Goal: Book appointment/travel/reservation

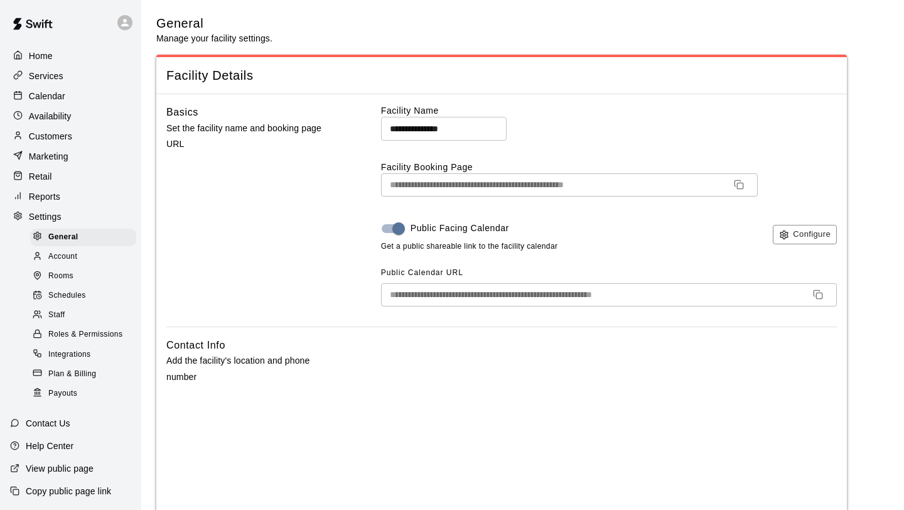
select select "**"
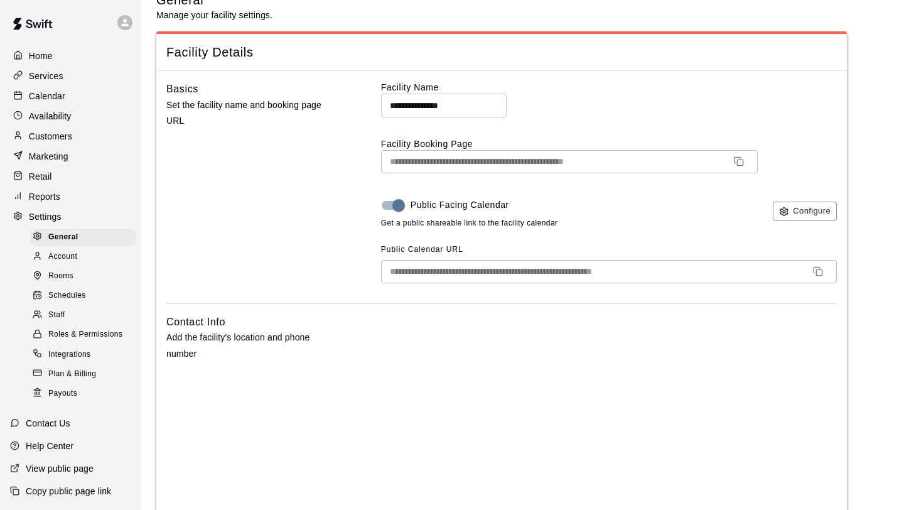
click at [64, 136] on p "Customers" at bounding box center [50, 136] width 43 height 13
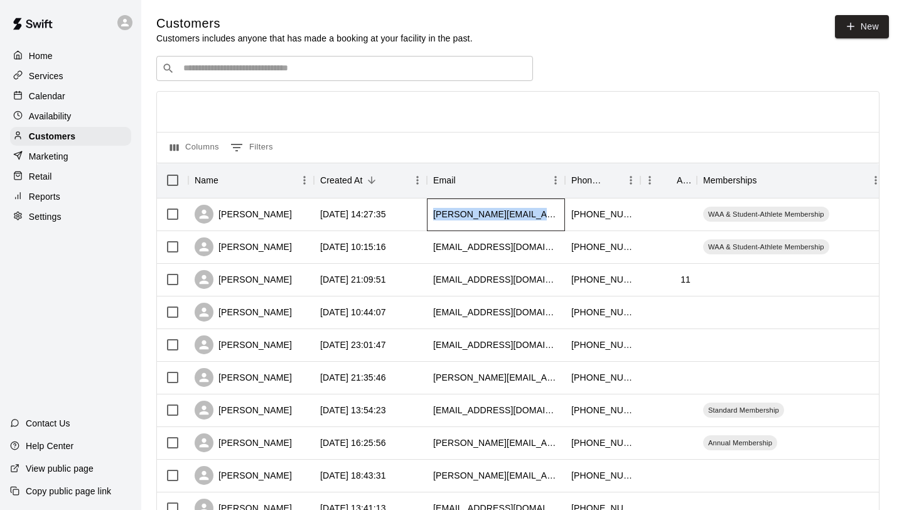
drag, startPoint x: 550, startPoint y: 211, endPoint x: 434, endPoint y: 217, distance: 116.9
click at [434, 217] on div "[PERSON_NAME][EMAIL_ADDRESS][DOMAIN_NAME]" at bounding box center [496, 214] width 138 height 33
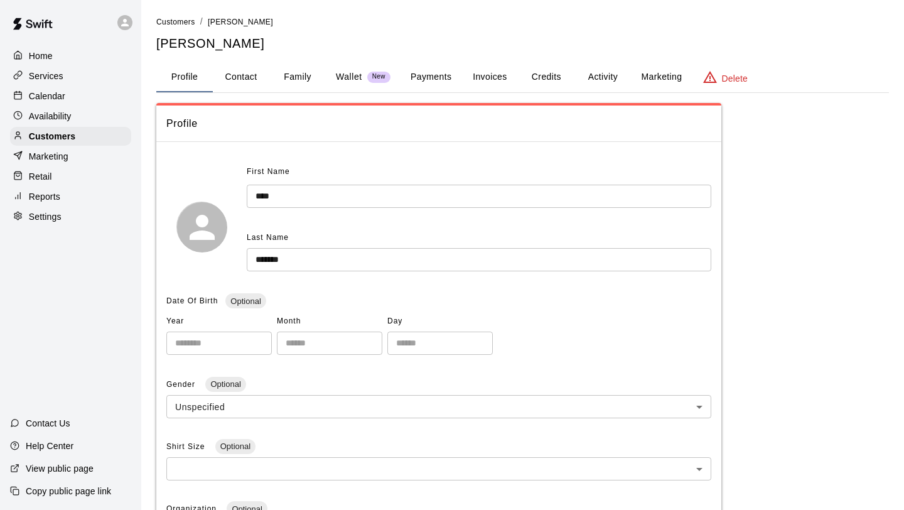
click at [432, 28] on ol "Customers / [PERSON_NAME]" at bounding box center [522, 22] width 732 height 14
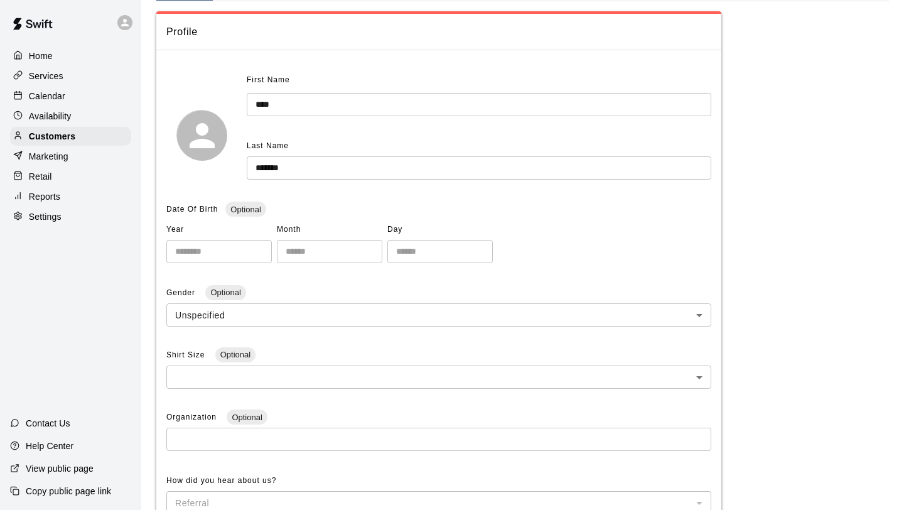
scroll to position [8, 0]
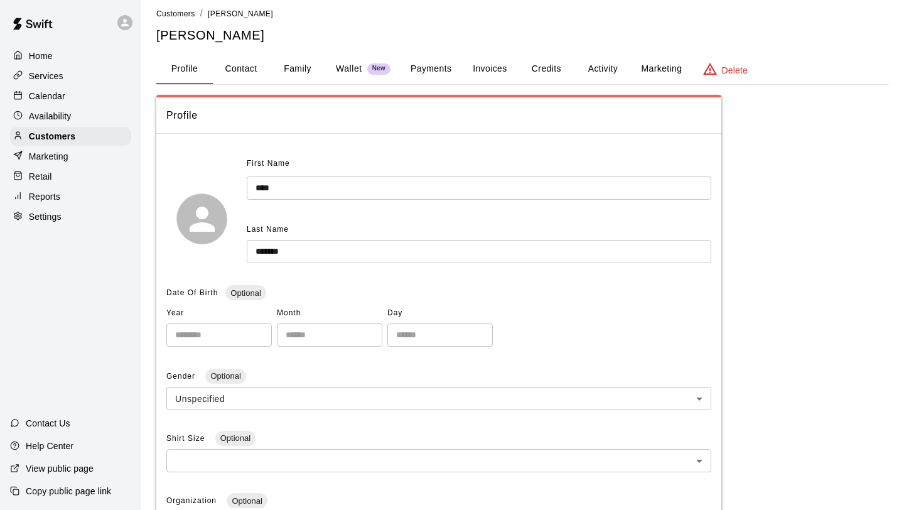
click at [236, 63] on button "Contact" at bounding box center [241, 69] width 56 height 30
select select "**"
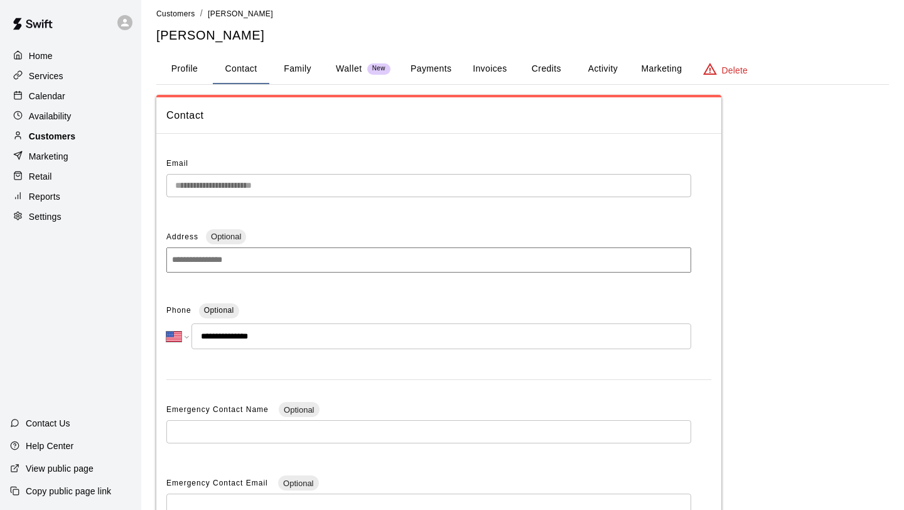
click at [70, 131] on p "Customers" at bounding box center [52, 136] width 46 height 13
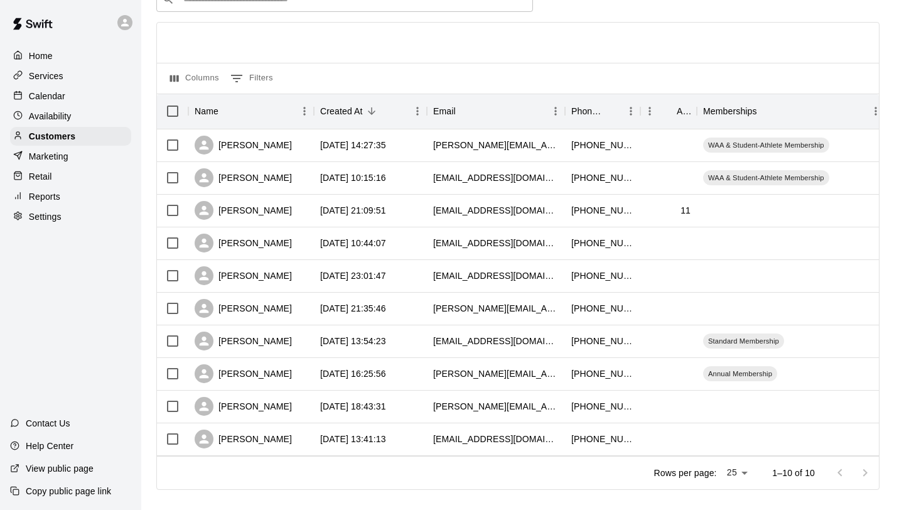
scroll to position [84, 0]
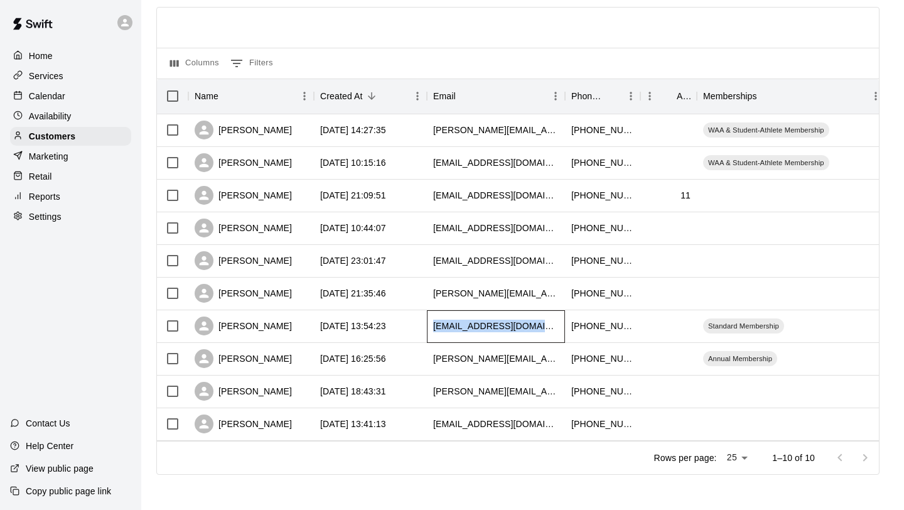
drag, startPoint x: 432, startPoint y: 325, endPoint x: 527, endPoint y: 323, distance: 94.8
click at [527, 323] on div "[EMAIL_ADDRESS][DOMAIN_NAME]" at bounding box center [496, 326] width 138 height 33
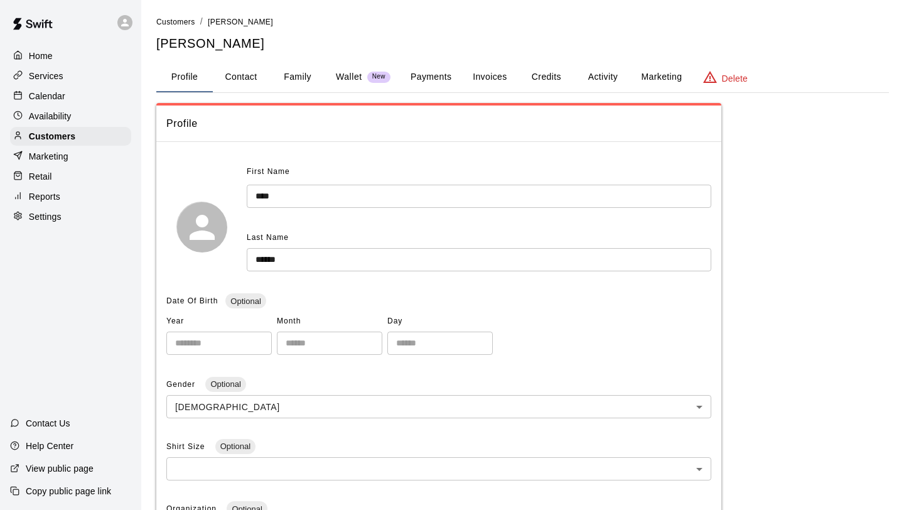
click at [222, 72] on button "Contact" at bounding box center [241, 77] width 56 height 30
select select "**"
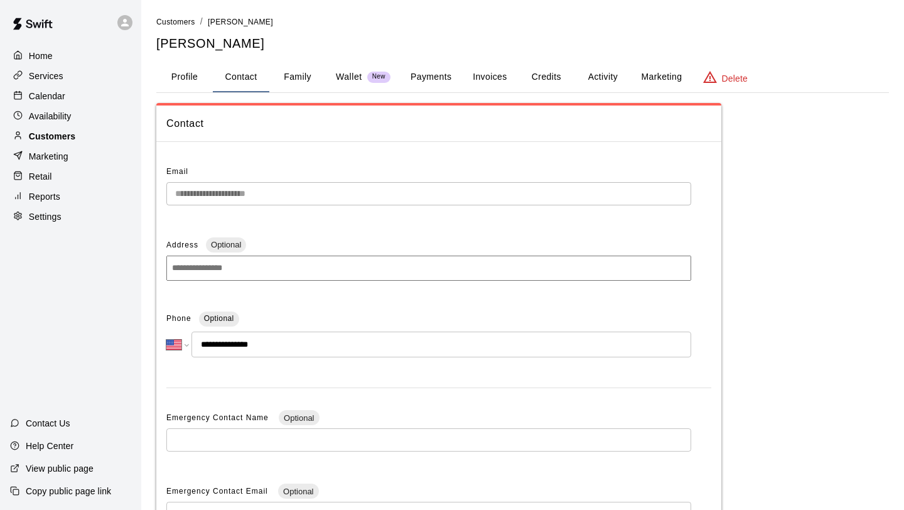
click at [87, 136] on div "Customers" at bounding box center [70, 136] width 121 height 19
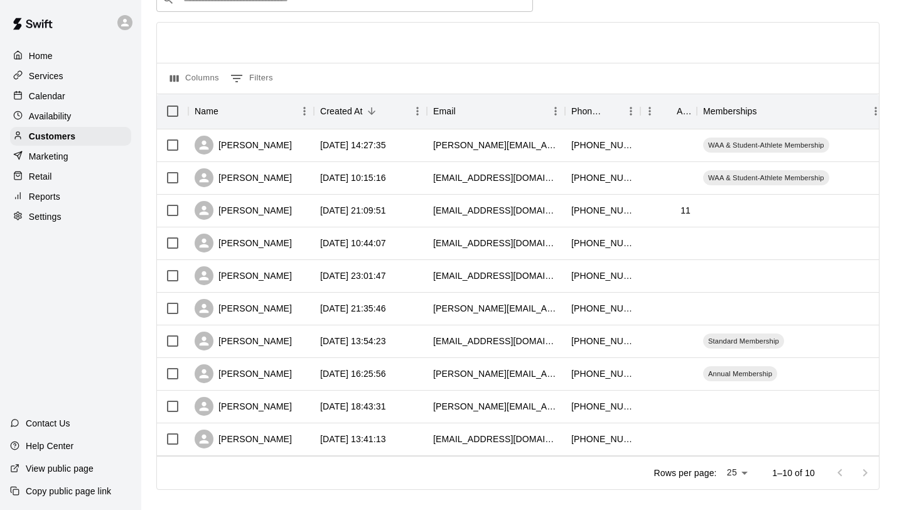
scroll to position [84, 0]
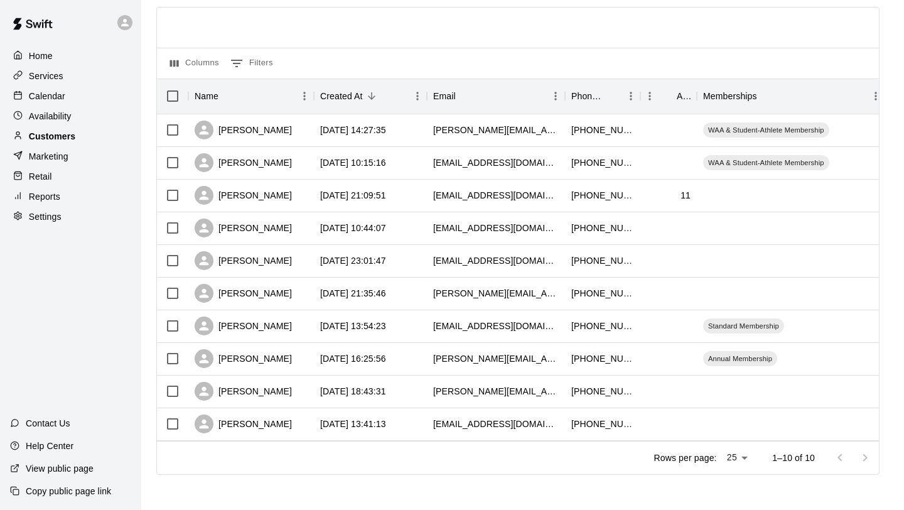
click at [87, 137] on div "Customers" at bounding box center [70, 136] width 121 height 19
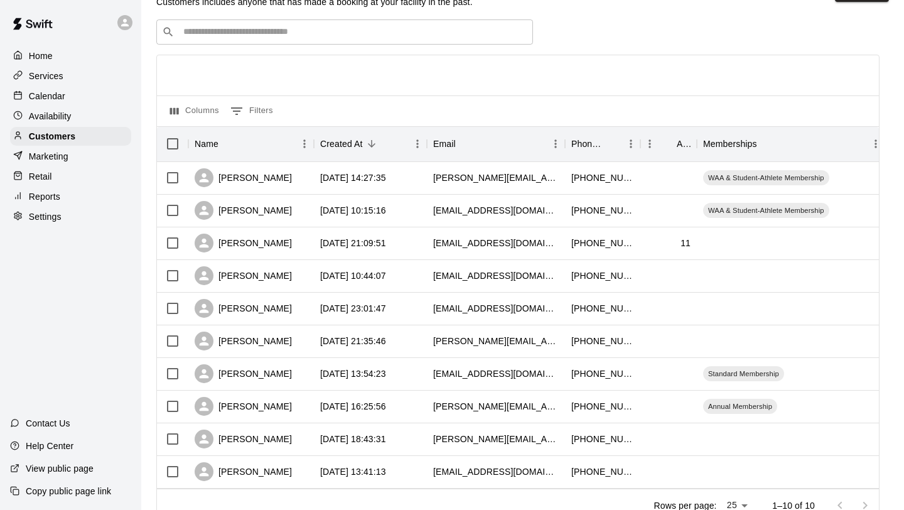
scroll to position [42, 0]
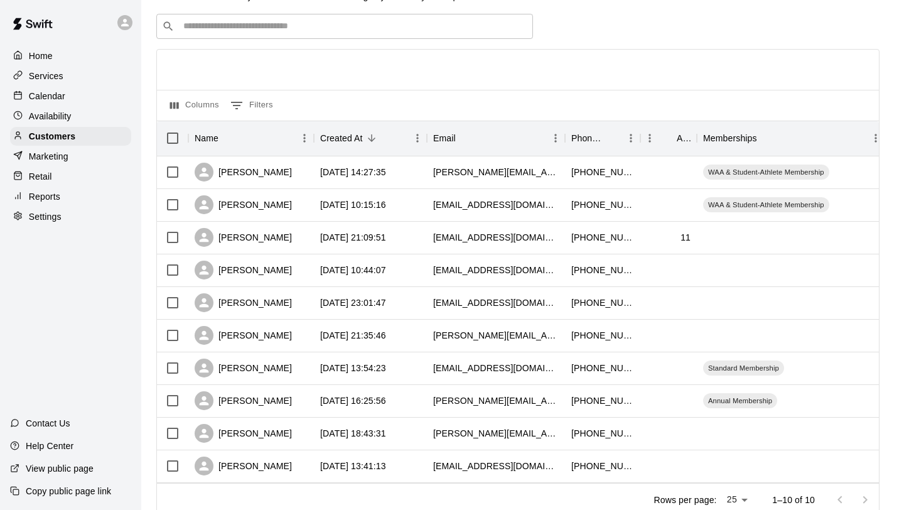
click at [88, 75] on div "Services" at bounding box center [70, 76] width 121 height 19
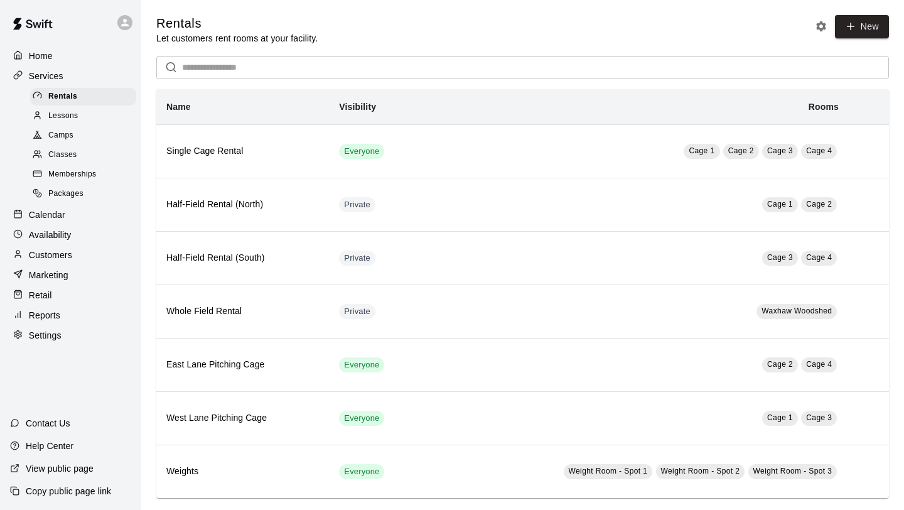
click at [81, 157] on div "Classes" at bounding box center [83, 155] width 106 height 18
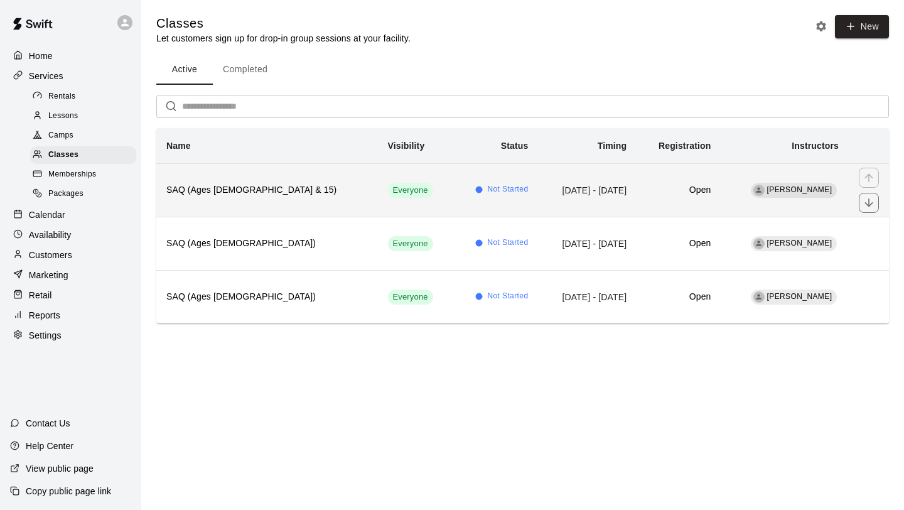
click at [454, 198] on td "Not Started" at bounding box center [496, 189] width 85 height 53
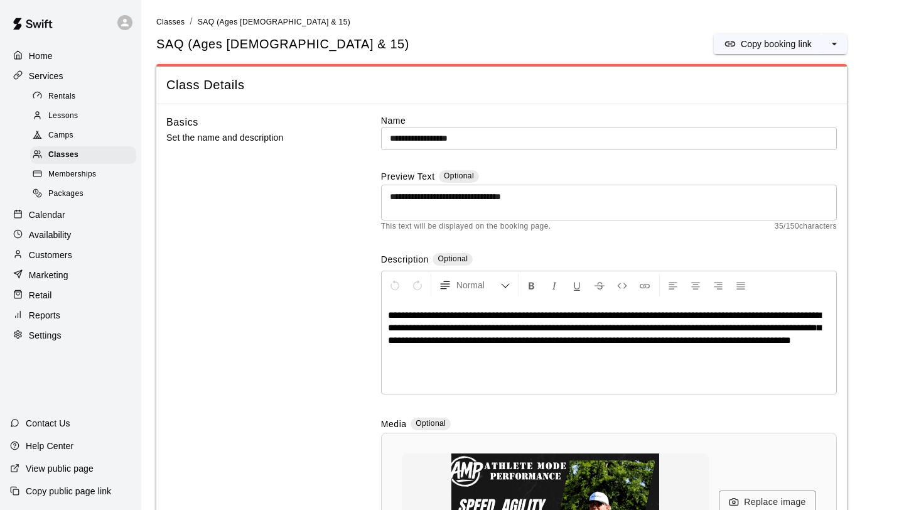
click at [67, 181] on div "Memberships" at bounding box center [83, 175] width 106 height 18
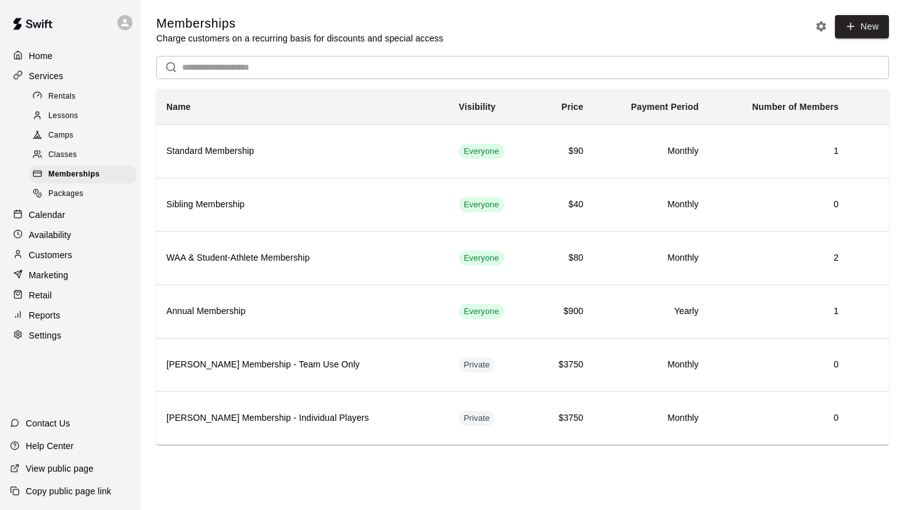
click at [72, 256] on div "Customers" at bounding box center [70, 254] width 121 height 19
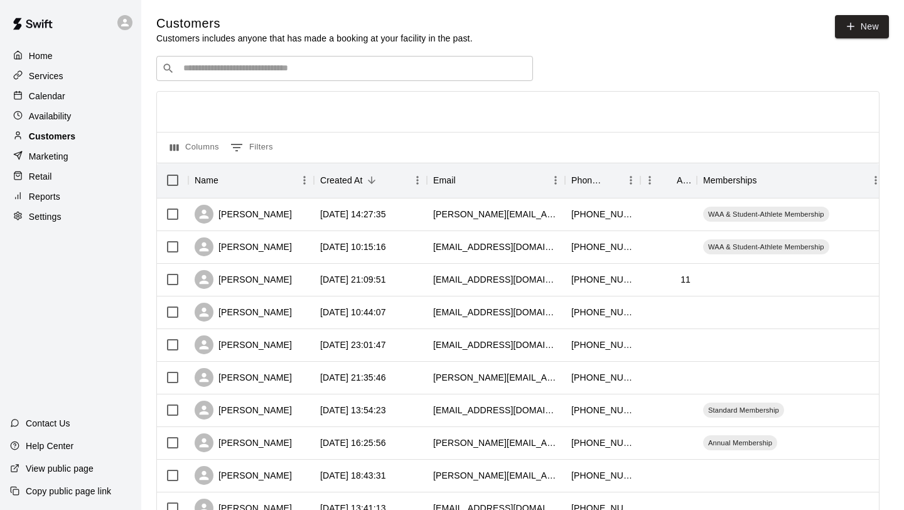
click at [72, 136] on p "Customers" at bounding box center [52, 136] width 46 height 13
click at [84, 114] on div "Availability" at bounding box center [70, 116] width 121 height 19
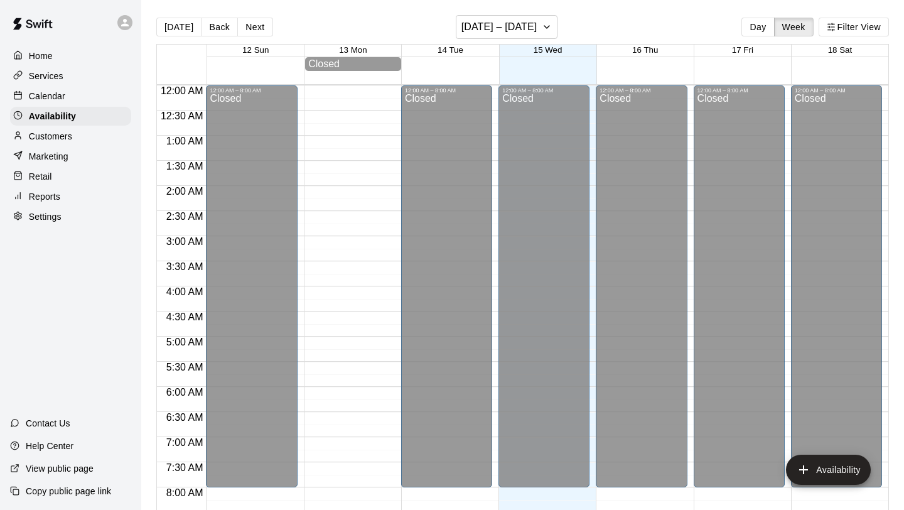
scroll to position [729, 0]
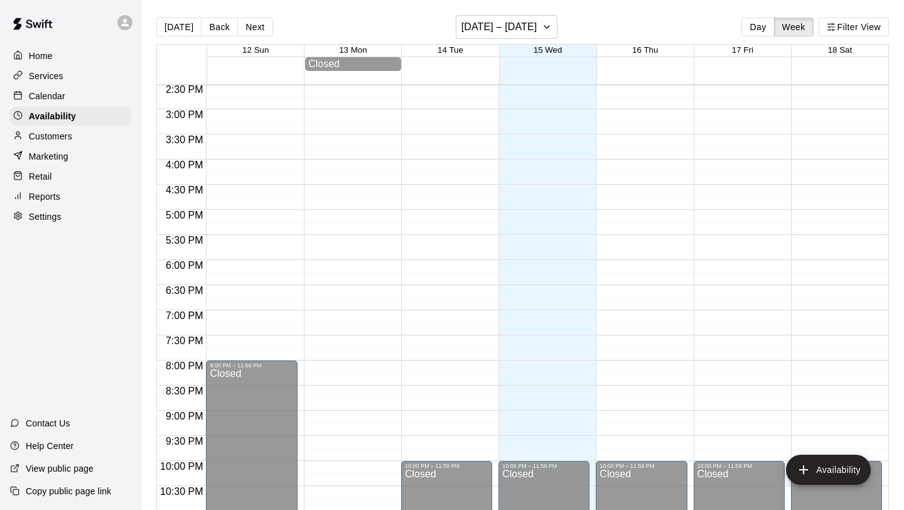
click at [80, 132] on div "Customers" at bounding box center [70, 136] width 121 height 19
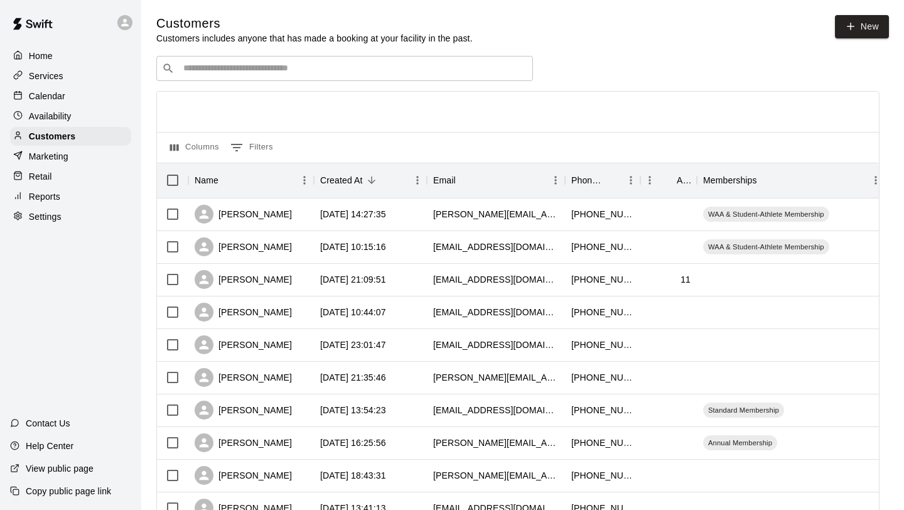
click at [90, 115] on div "Availability" at bounding box center [70, 116] width 121 height 19
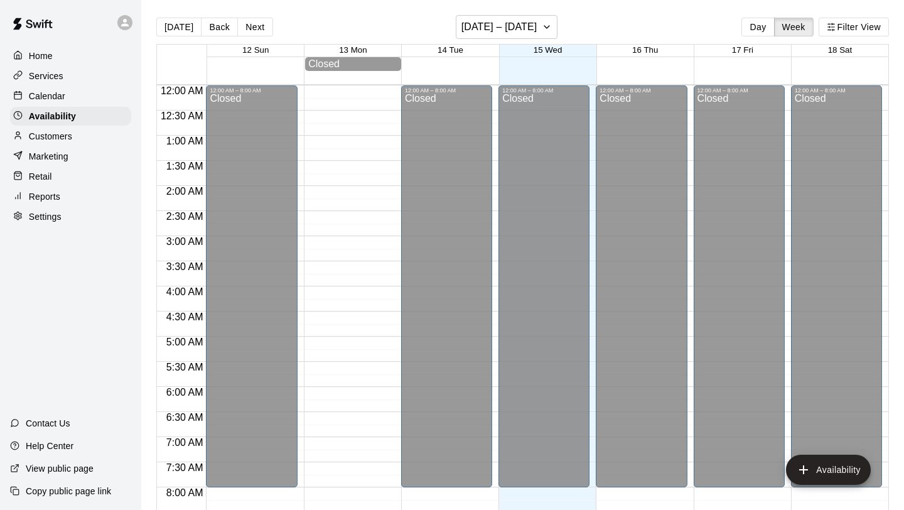
scroll to position [729, 0]
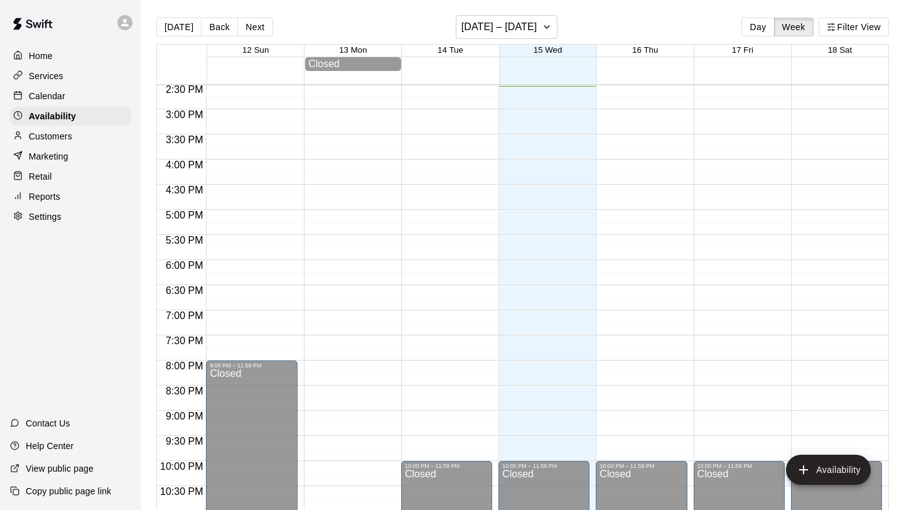
click at [87, 96] on div "Calendar" at bounding box center [70, 96] width 121 height 19
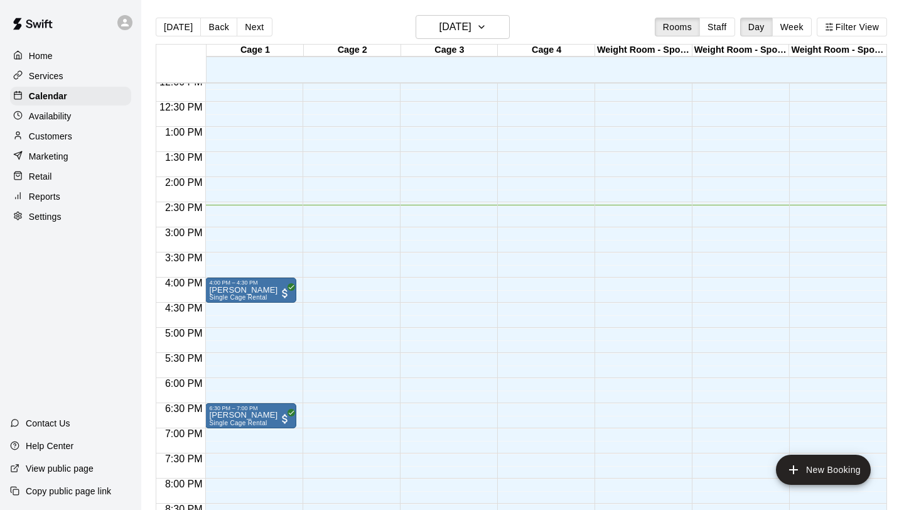
scroll to position [611, 0]
click at [457, 331] on div "12:00 AM – 8:00 AM Closed 10:00 PM – 11:59 PM Closed" at bounding box center [445, 75] width 91 height 1205
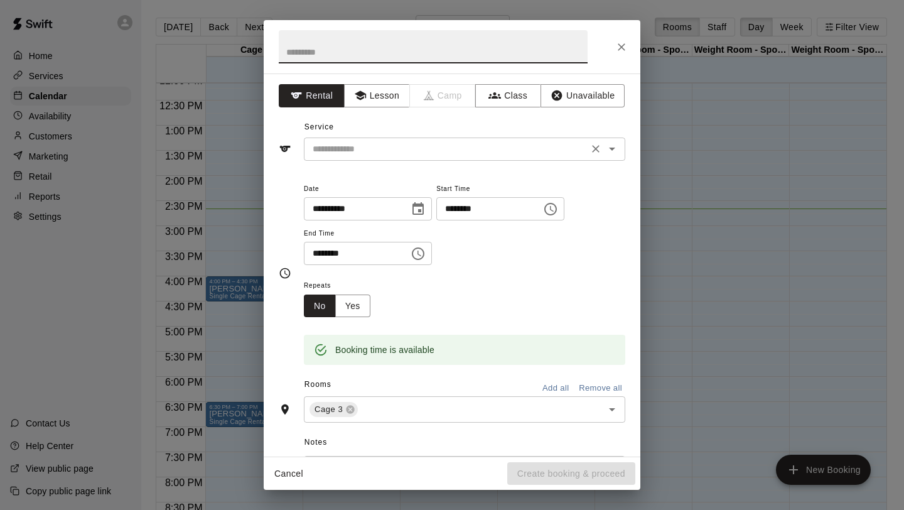
click at [389, 142] on input "text" at bounding box center [446, 149] width 277 height 16
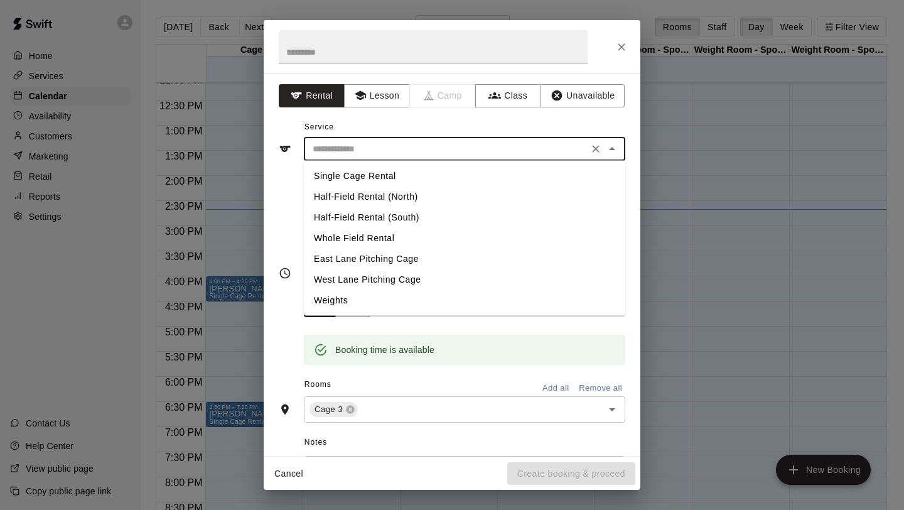
click at [405, 174] on li "Single Cage Rental" at bounding box center [464, 176] width 321 height 21
type input "**********"
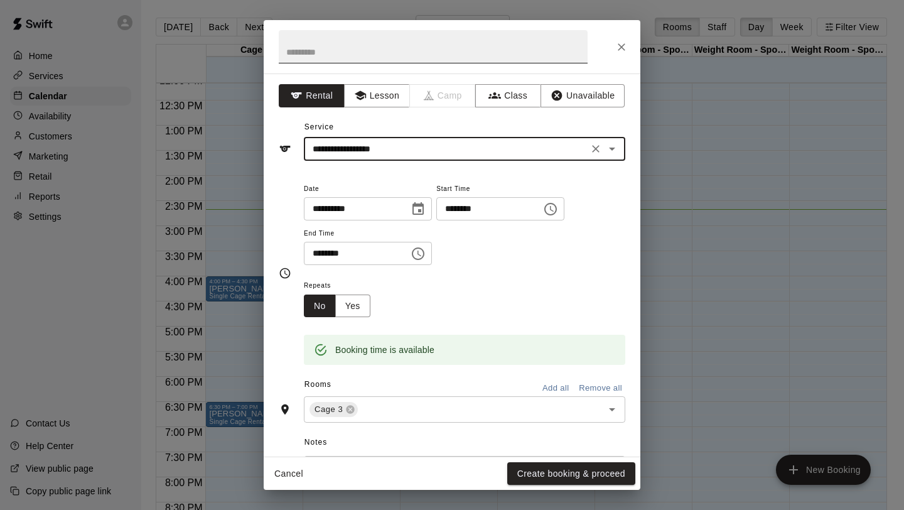
click at [375, 48] on input "text" at bounding box center [433, 46] width 309 height 33
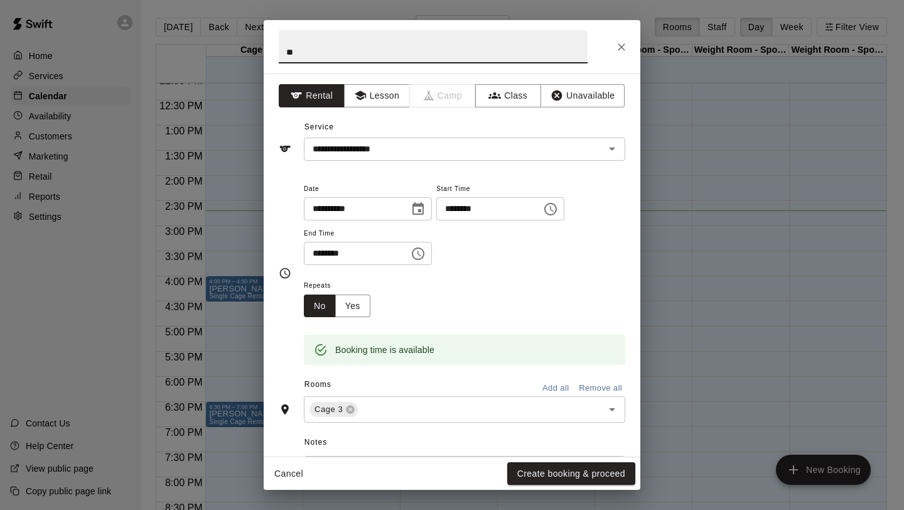
type input "*"
click at [380, 104] on button "Lesson" at bounding box center [377, 95] width 66 height 23
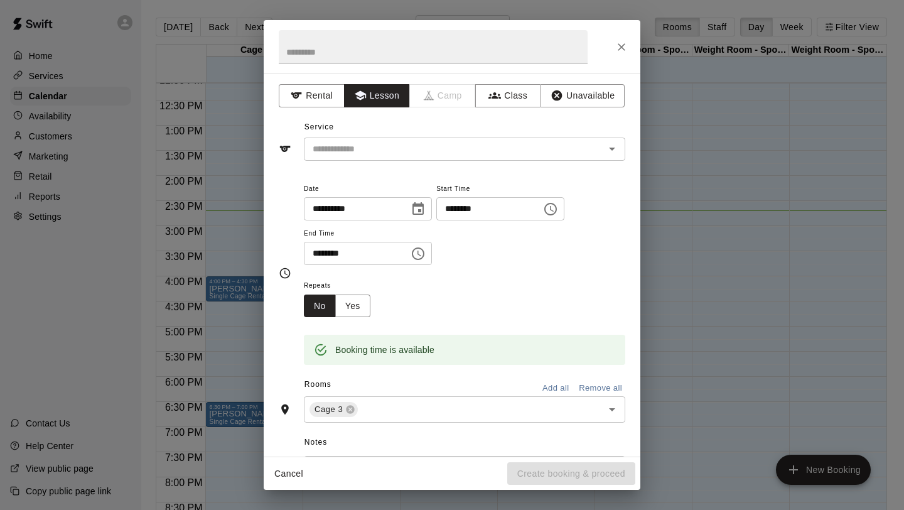
click at [447, 162] on div "**********" at bounding box center [452, 264] width 377 height 383
click at [463, 154] on input "text" at bounding box center [446, 149] width 277 height 16
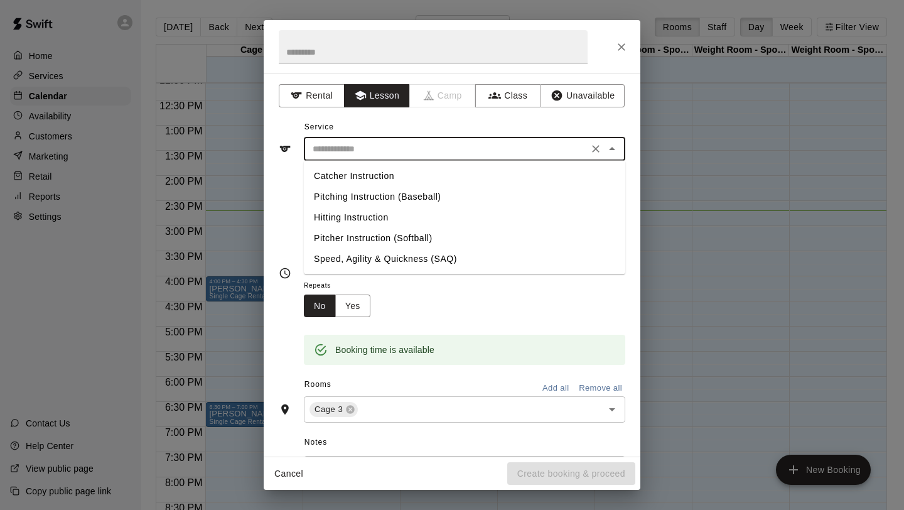
click at [437, 178] on li "Catcher Instruction" at bounding box center [464, 176] width 321 height 21
type input "**********"
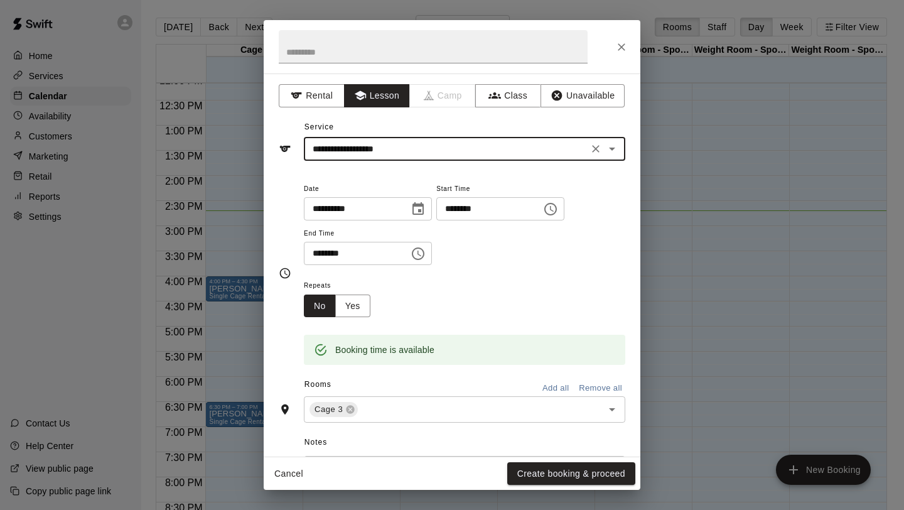
click at [483, 278] on div "Repeats No Yes" at bounding box center [464, 297] width 321 height 40
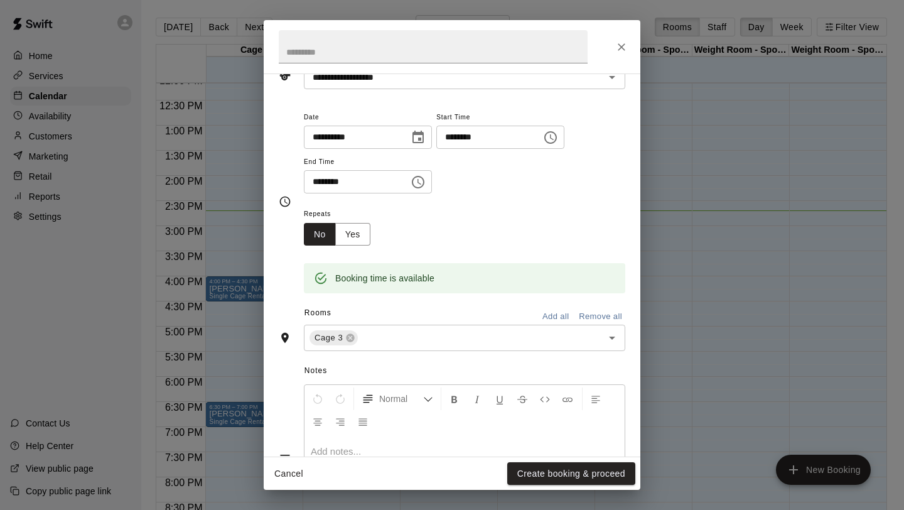
scroll to position [87, 0]
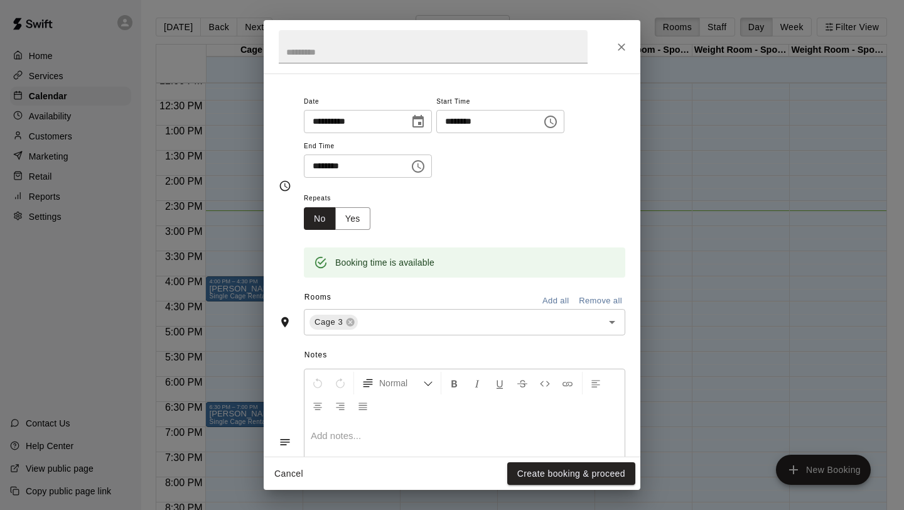
click at [383, 164] on input "********" at bounding box center [352, 165] width 97 height 23
click at [423, 168] on icon "Choose time, selected time is 5:30 PM" at bounding box center [417, 166] width 15 height 15
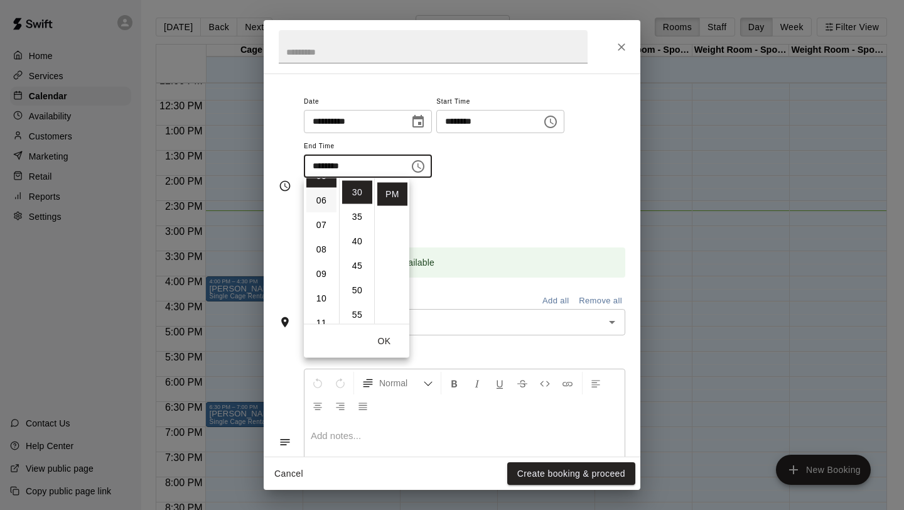
scroll to position [141, 0]
click at [323, 200] on li "06" at bounding box center [321, 204] width 30 height 23
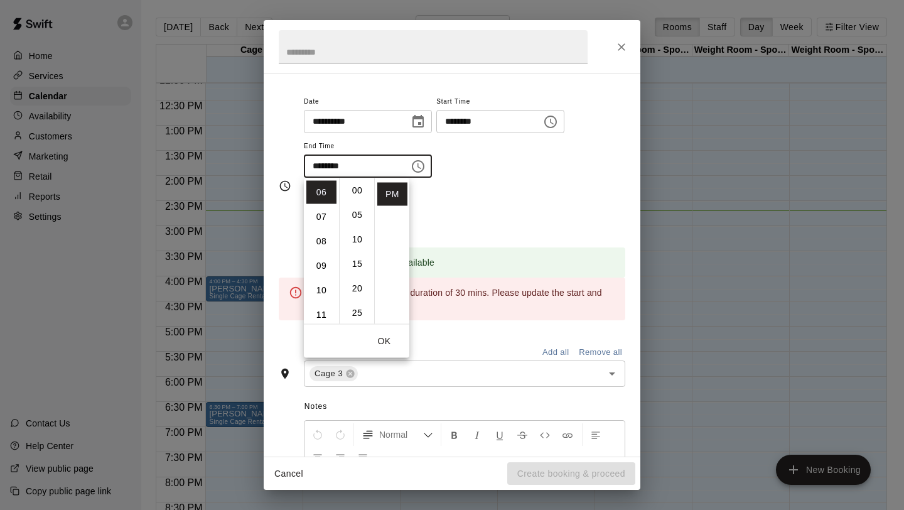
scroll to position [0, 0]
click at [359, 188] on li "00" at bounding box center [357, 192] width 30 height 23
click at [500, 201] on div "Repeats No Yes" at bounding box center [464, 210] width 321 height 40
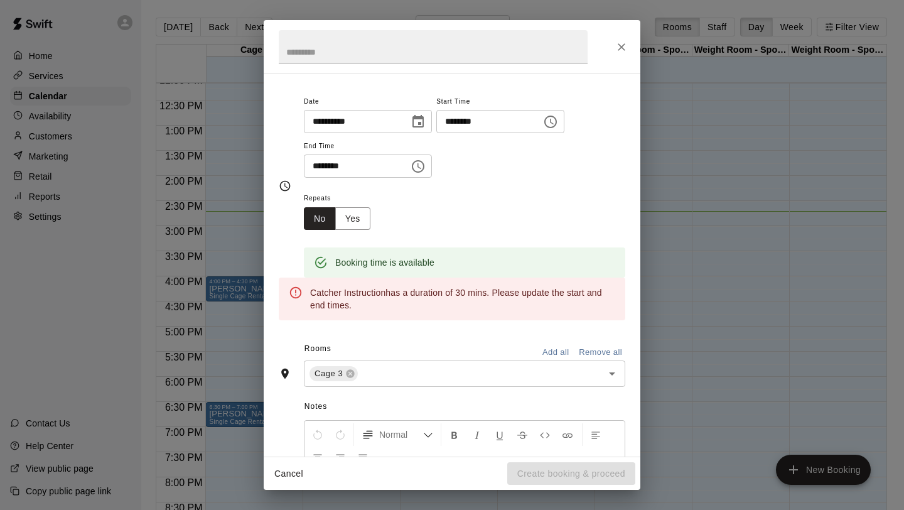
click at [519, 215] on div "Repeats No Yes" at bounding box center [464, 210] width 321 height 40
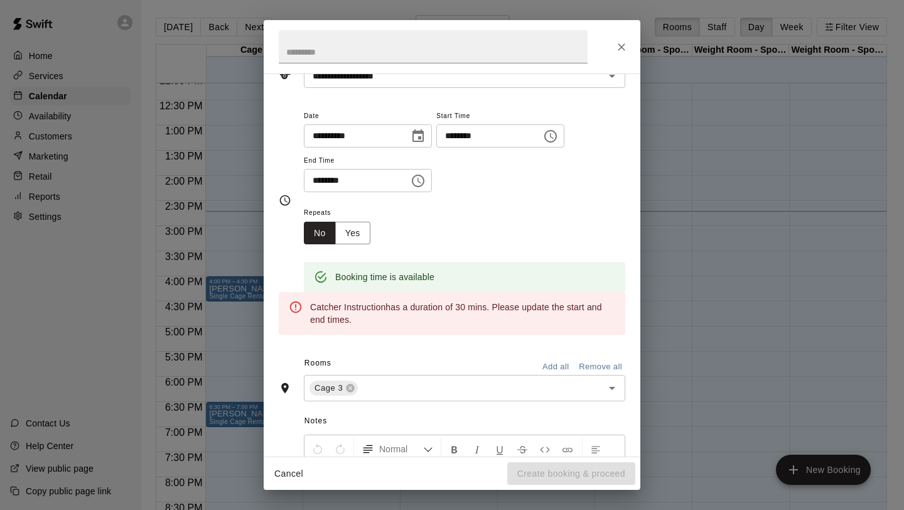
scroll to position [73, 0]
click at [423, 174] on icon "Choose time, selected time is 6:00 PM" at bounding box center [418, 180] width 13 height 13
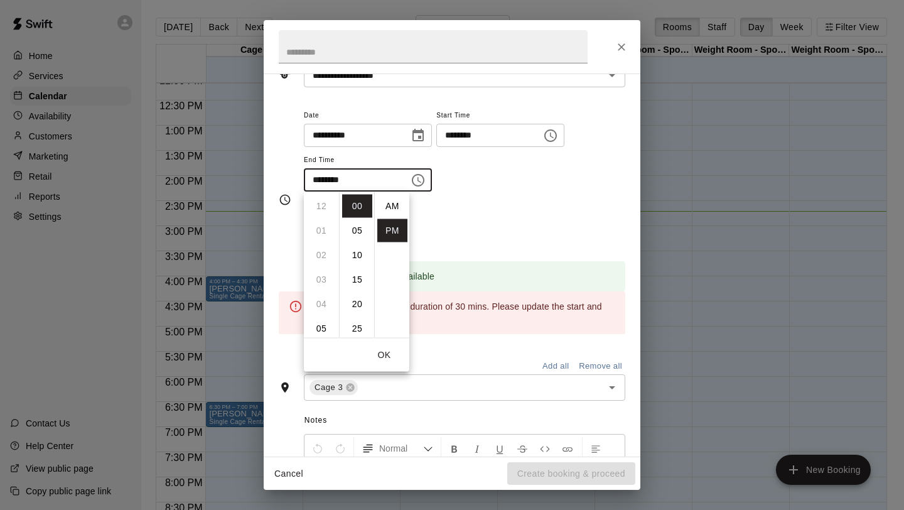
scroll to position [23, 0]
click at [320, 220] on li "05" at bounding box center [321, 218] width 30 height 23
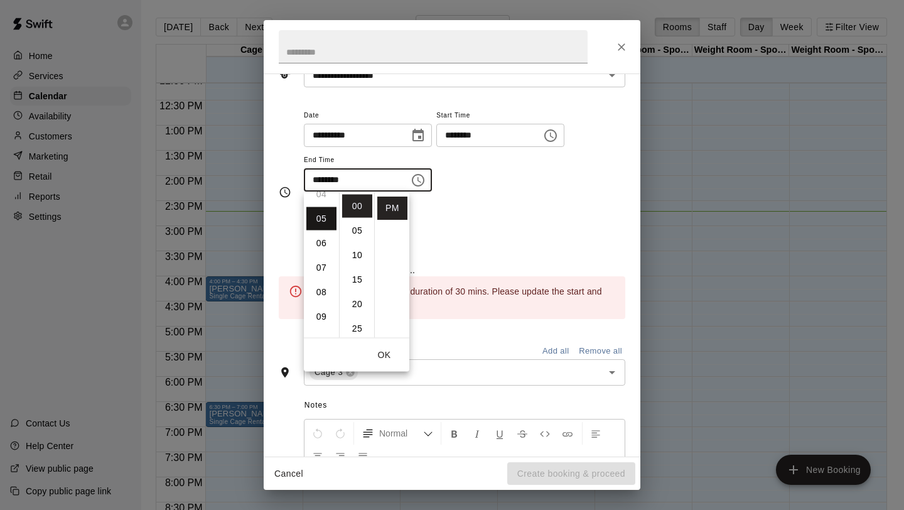
scroll to position [122, 0]
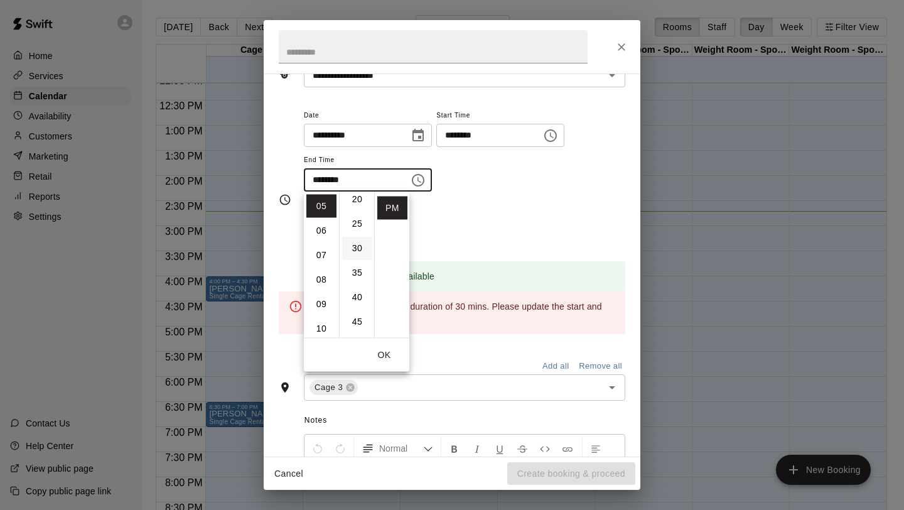
click at [357, 250] on li "30" at bounding box center [357, 248] width 30 height 23
type input "********"
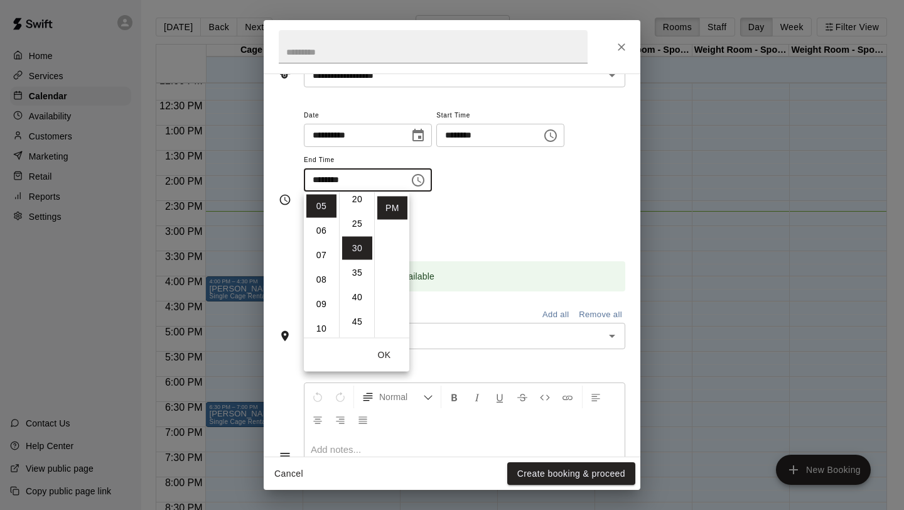
scroll to position [147, 0]
click at [505, 221] on div "Repeats No Yes" at bounding box center [464, 224] width 321 height 40
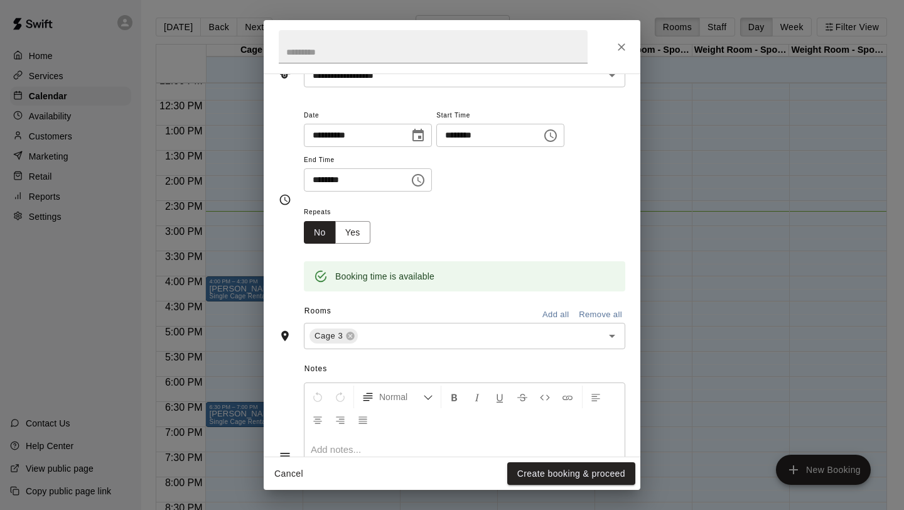
scroll to position [106, 0]
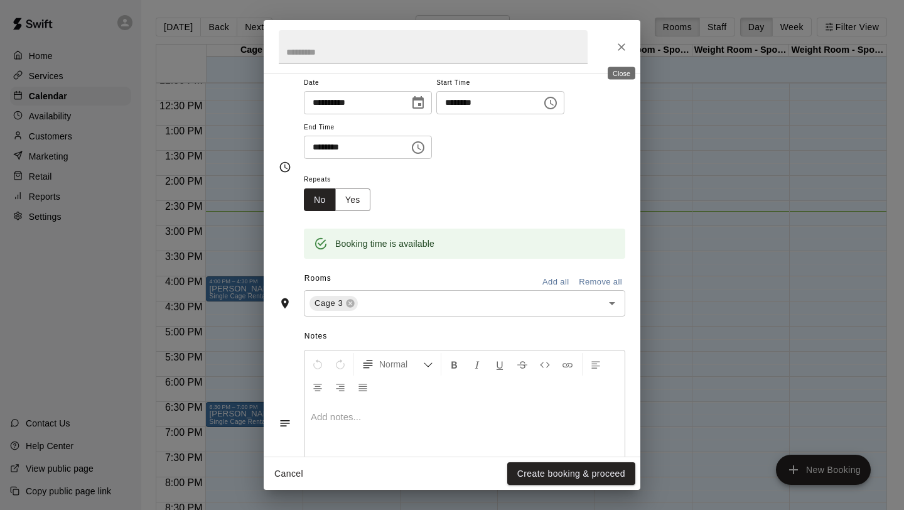
click at [623, 46] on icon "Close" at bounding box center [621, 47] width 13 height 13
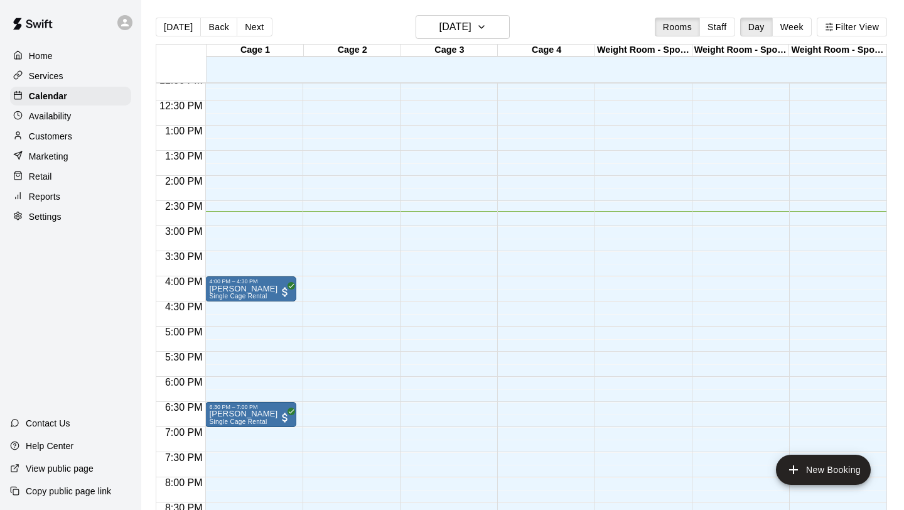
click at [75, 73] on div "Services" at bounding box center [70, 76] width 121 height 19
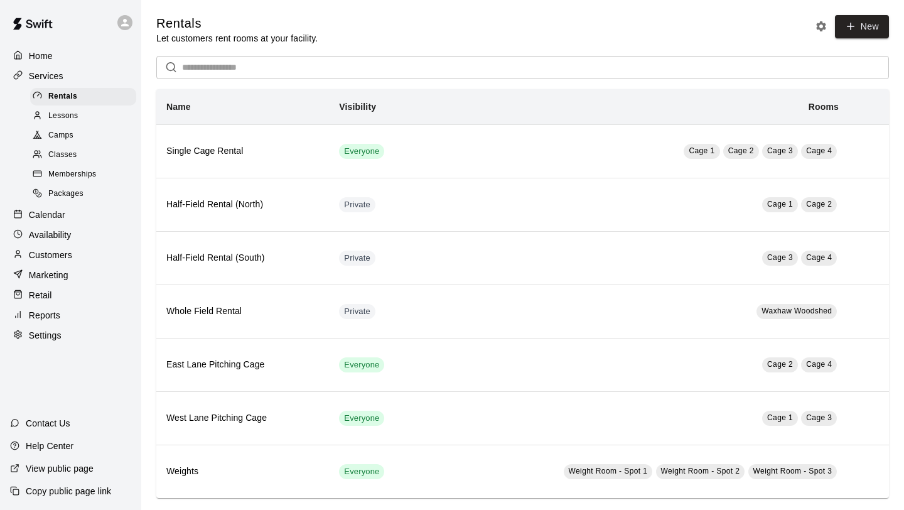
click at [87, 114] on div "Lessons" at bounding box center [83, 116] width 106 height 18
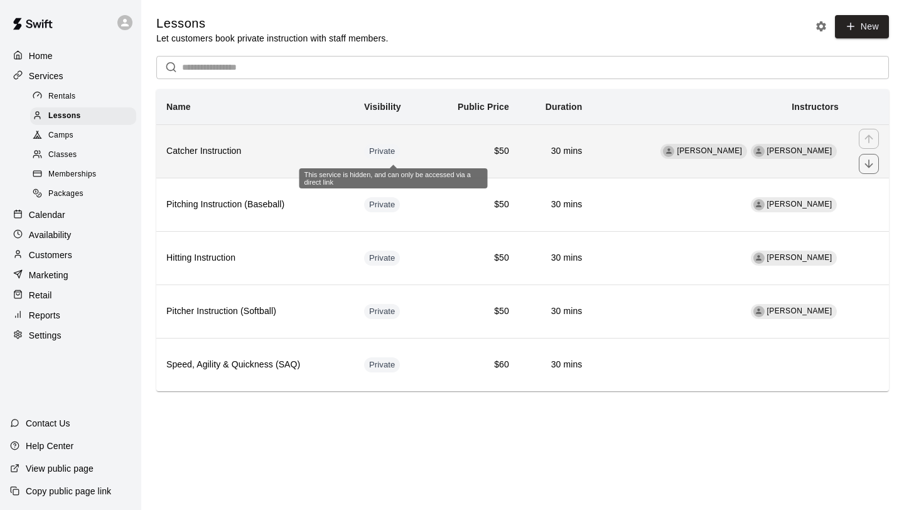
click at [380, 156] on span "Private" at bounding box center [382, 152] width 36 height 12
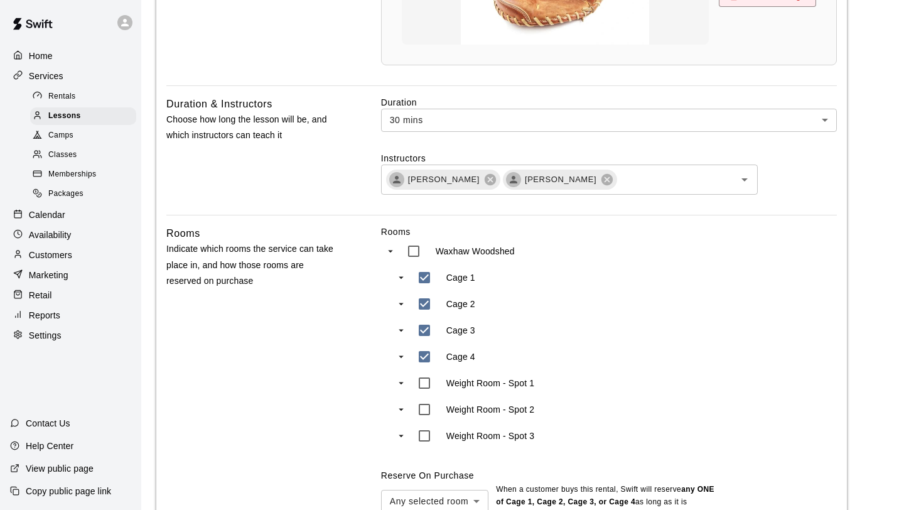
scroll to position [548, 0]
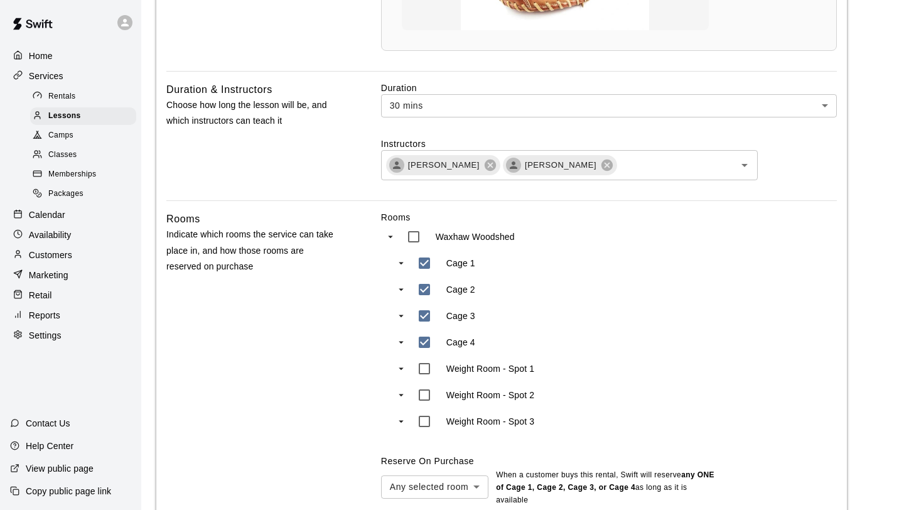
click at [601, 114] on body "**********" at bounding box center [452, 217] width 904 height 1531
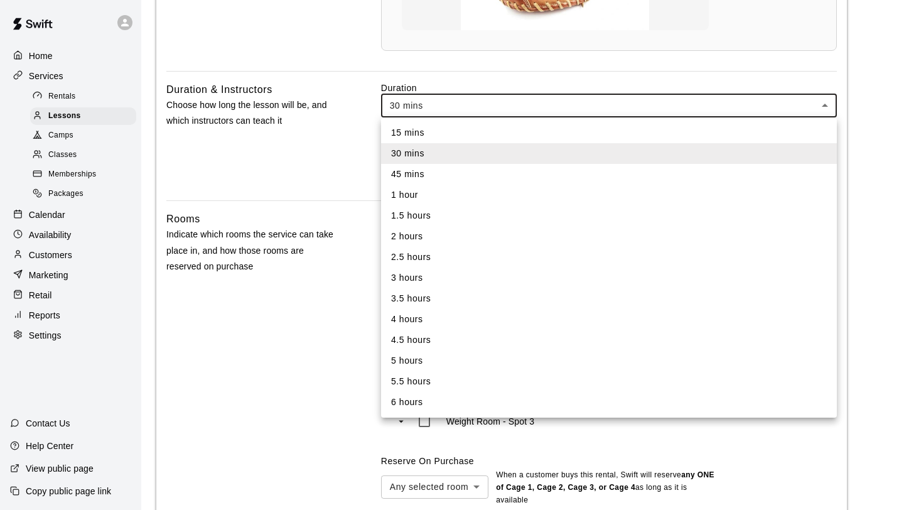
click at [533, 195] on li "1 hour" at bounding box center [609, 195] width 456 height 21
type input "**"
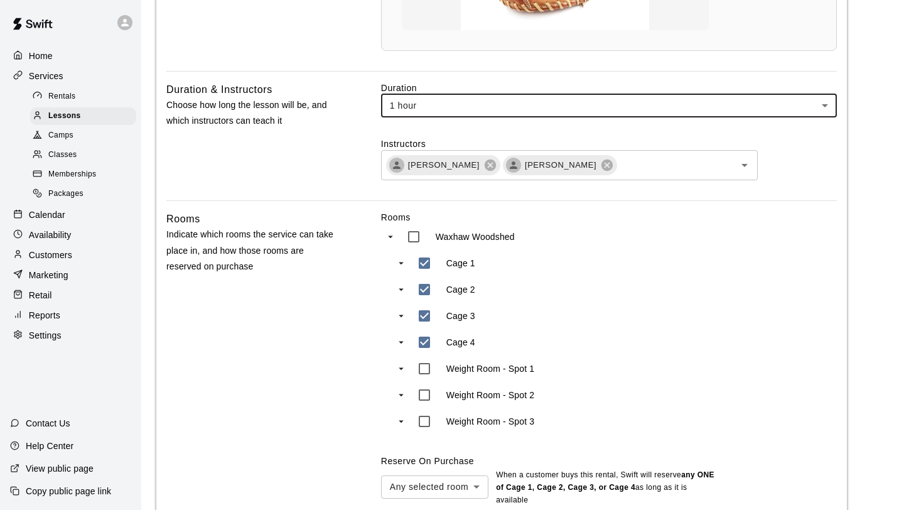
click at [305, 166] on div "Duration & Instructors Choose how long the lesson will be, and which instructor…" at bounding box center [253, 141] width 174 height 119
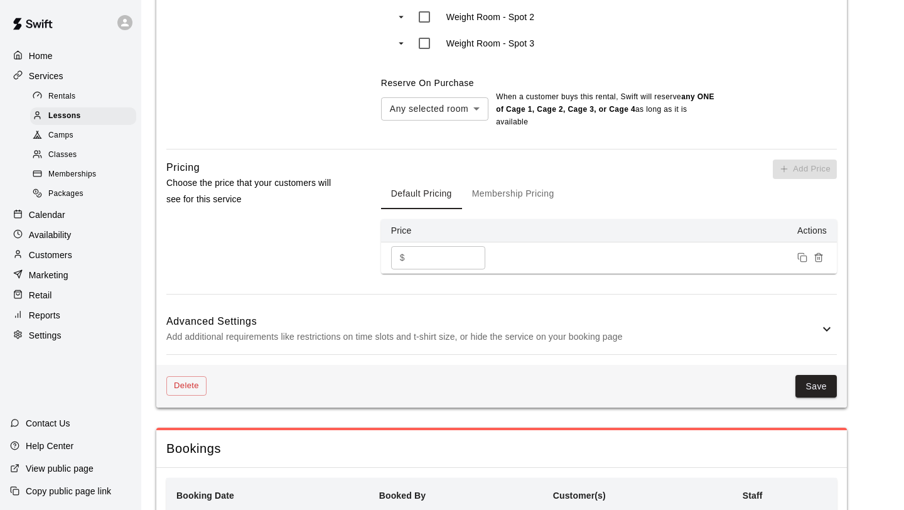
scroll to position [940, 0]
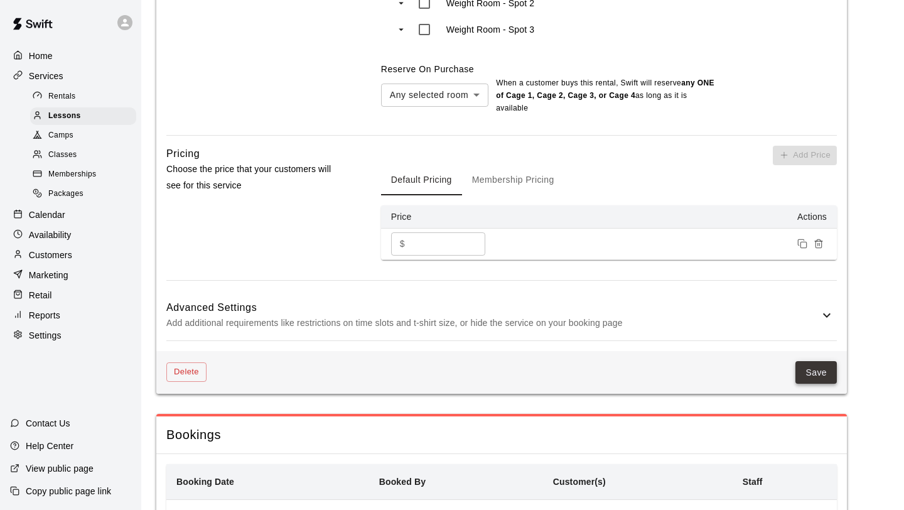
click at [815, 373] on button "Save" at bounding box center [815, 372] width 41 height 23
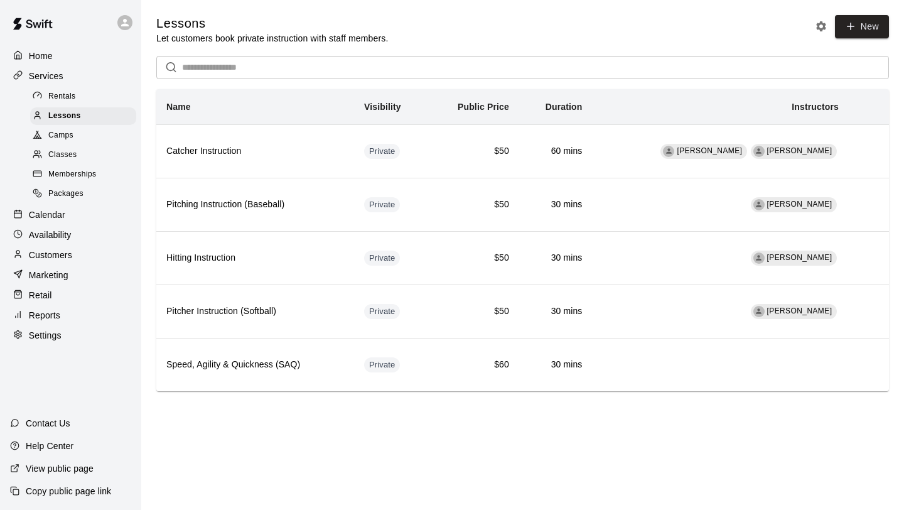
click at [80, 218] on div "Calendar" at bounding box center [70, 214] width 121 height 19
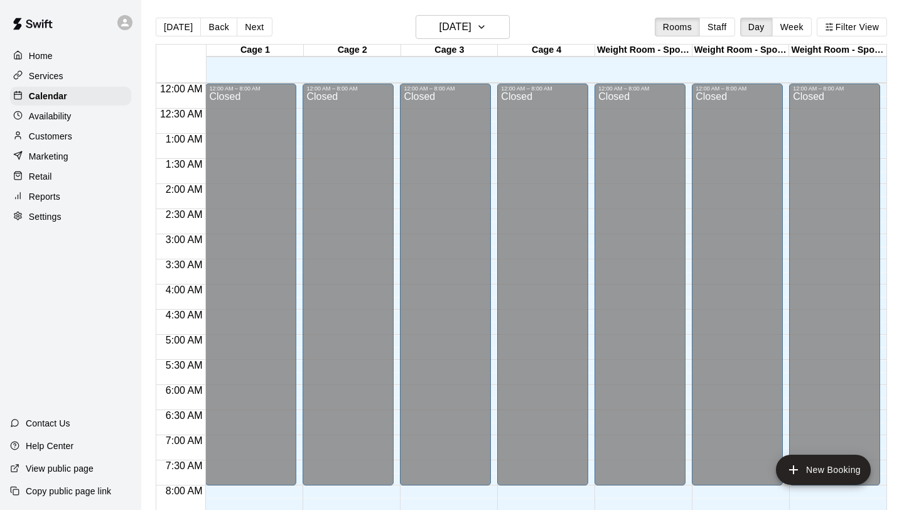
scroll to position [727, 0]
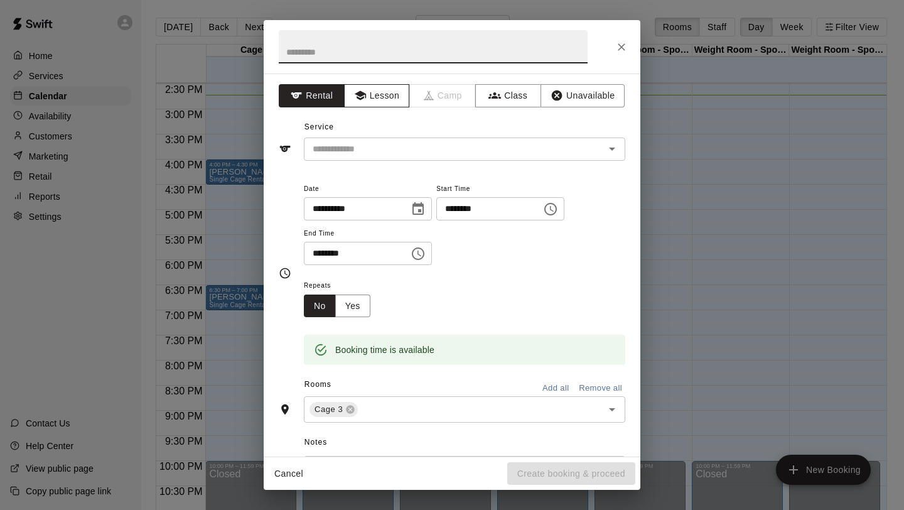
click at [383, 84] on button "Lesson" at bounding box center [377, 95] width 66 height 23
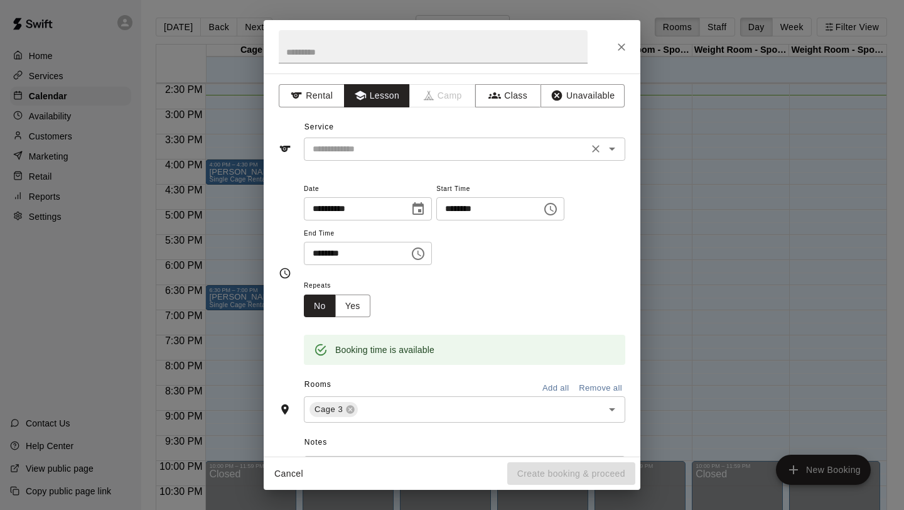
click at [408, 141] on input "text" at bounding box center [446, 149] width 277 height 16
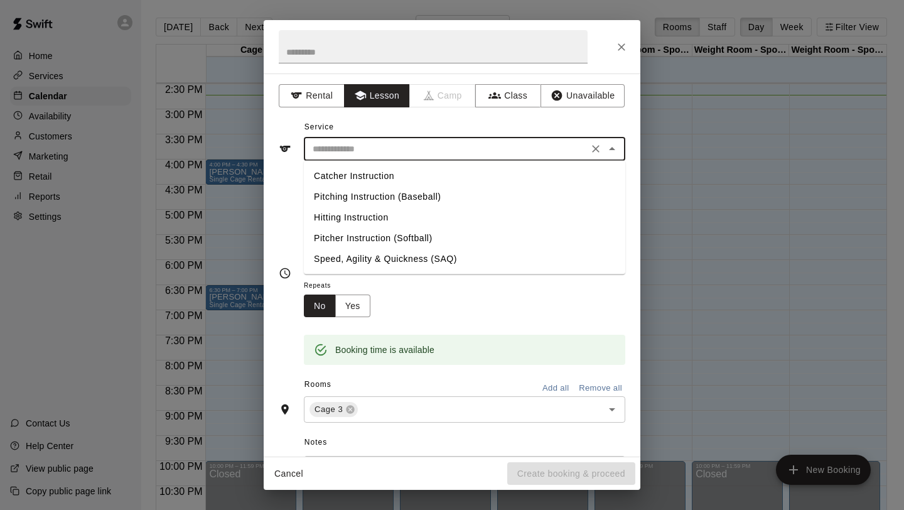
click at [408, 179] on li "Catcher Instruction" at bounding box center [464, 176] width 321 height 21
type input "**********"
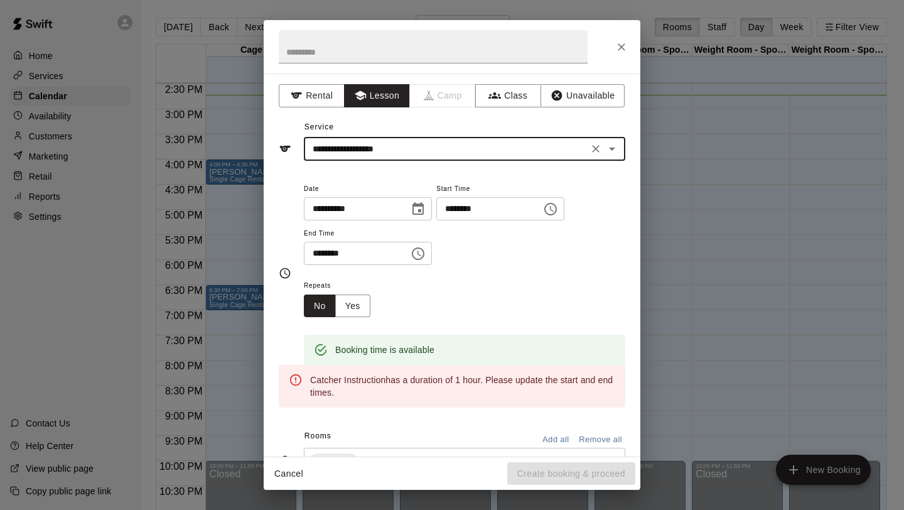
click at [400, 254] on input "********" at bounding box center [352, 253] width 97 height 23
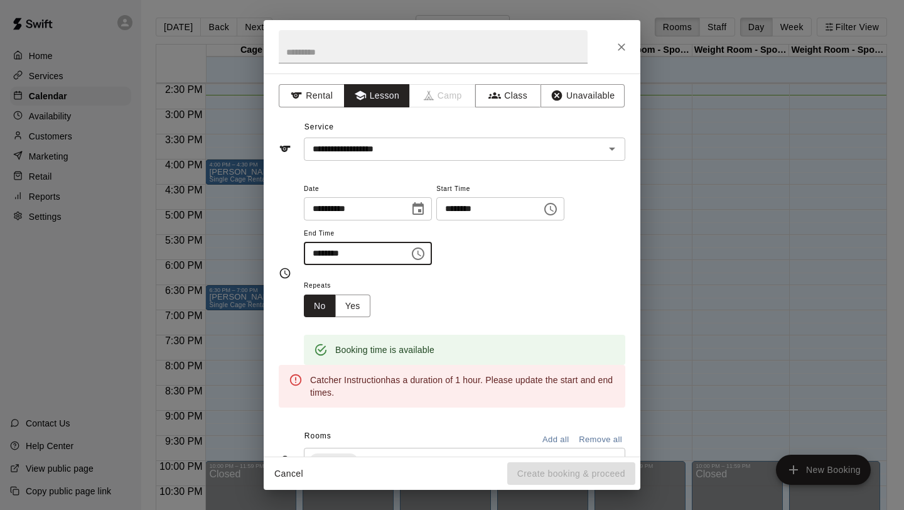
click at [416, 251] on icon "Choose time, selected time is 5:30 PM" at bounding box center [418, 253] width 13 height 13
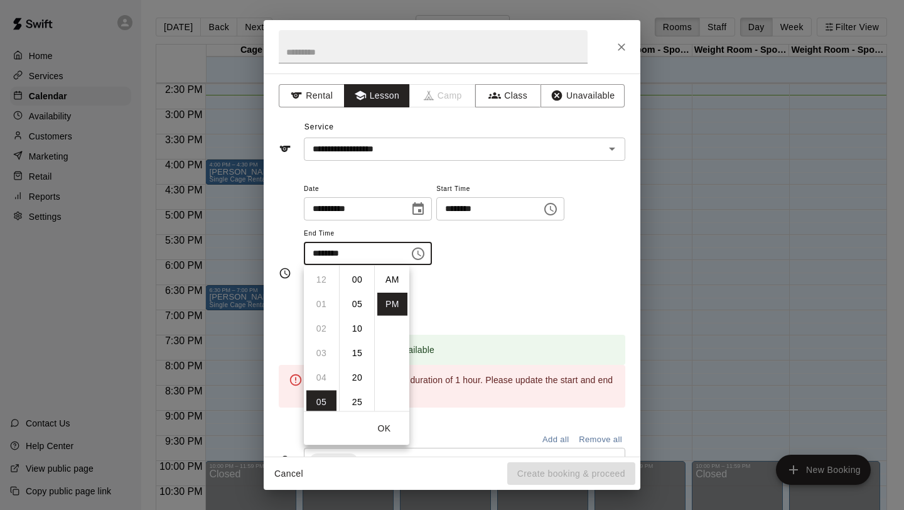
scroll to position [23, 0]
click at [323, 274] on li "06" at bounding box center [321, 266] width 30 height 23
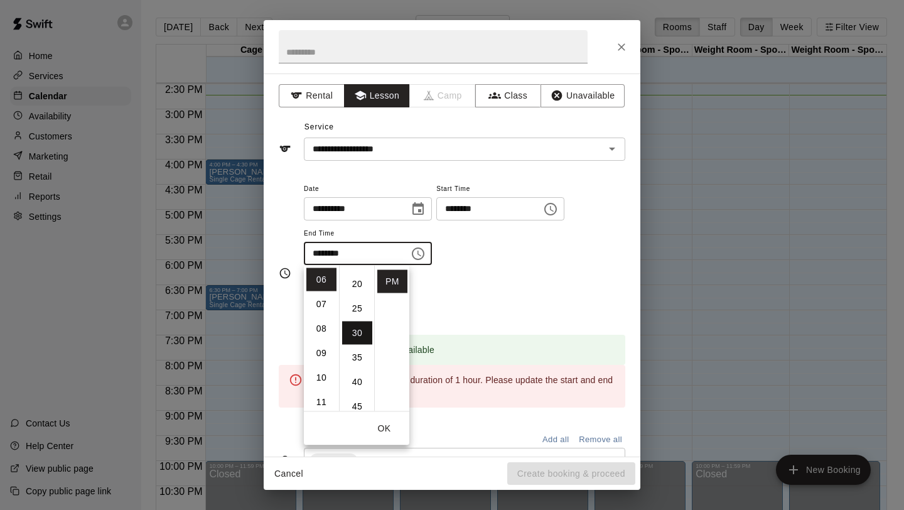
scroll to position [0, 0]
click at [357, 286] on li "00" at bounding box center [357, 279] width 30 height 23
type input "********"
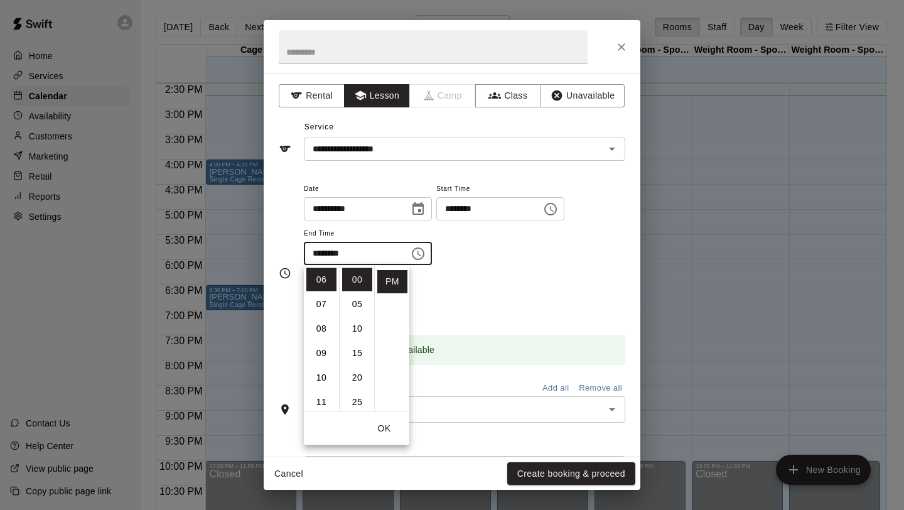
click at [542, 289] on div "Repeats No Yes" at bounding box center [464, 297] width 321 height 40
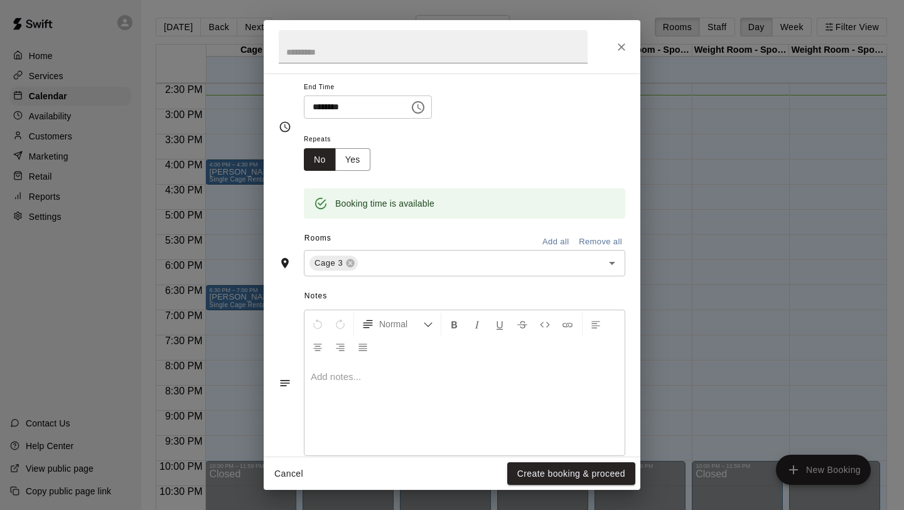
scroll to position [157, 0]
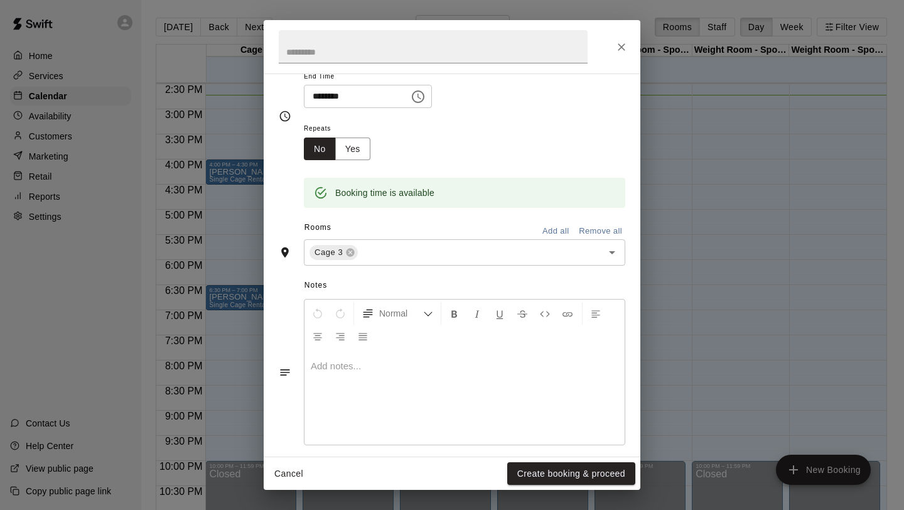
click at [398, 354] on div at bounding box center [464, 397] width 320 height 94
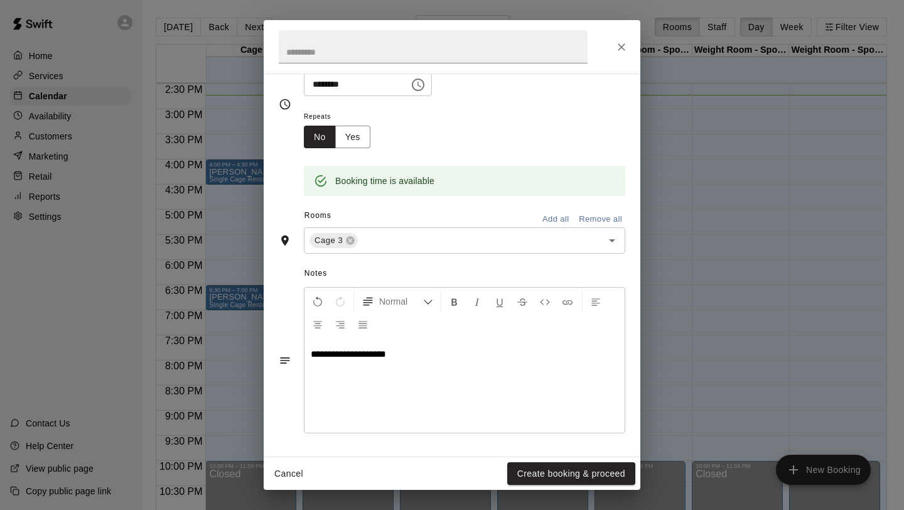
click at [500, 442] on div "**********" at bounding box center [452, 350] width 346 height 193
click at [584, 473] on button "Create booking & proceed" at bounding box center [571, 473] width 128 height 23
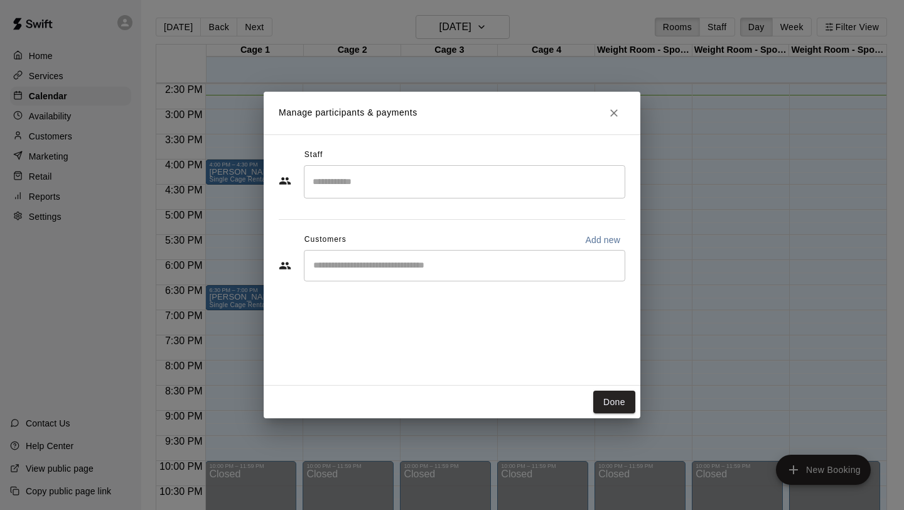
click at [377, 183] on input "Search staff" at bounding box center [464, 182] width 310 height 22
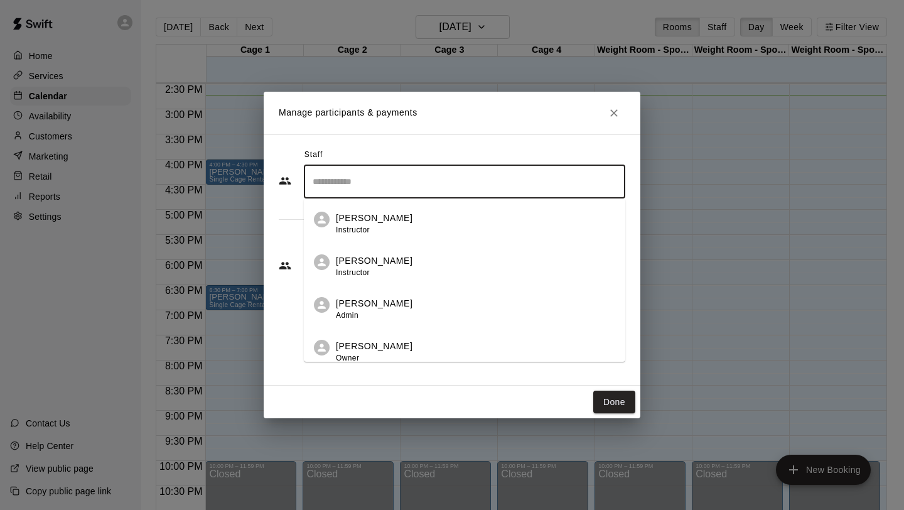
click at [378, 233] on div "[PERSON_NAME] Instructor" at bounding box center [374, 223] width 77 height 24
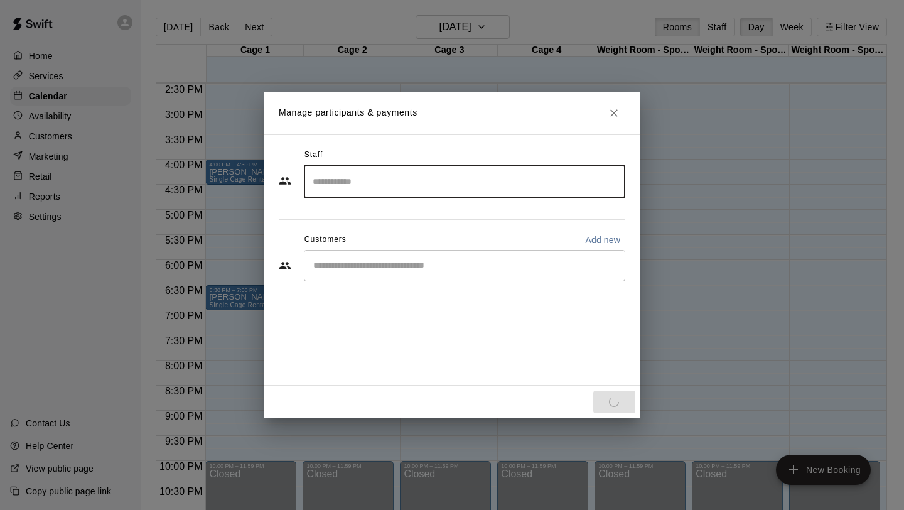
click at [352, 191] on input "Search staff" at bounding box center [464, 182] width 310 height 22
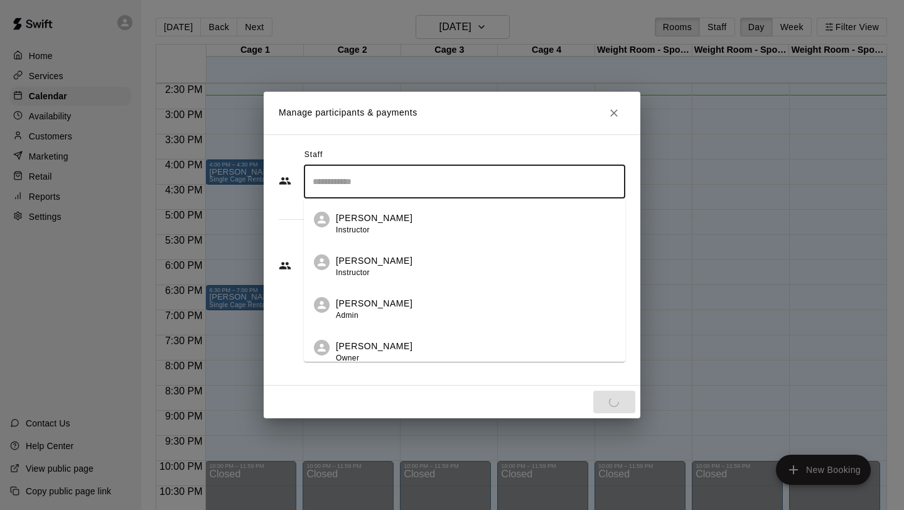
click at [344, 220] on p "[PERSON_NAME]" at bounding box center [374, 217] width 77 height 13
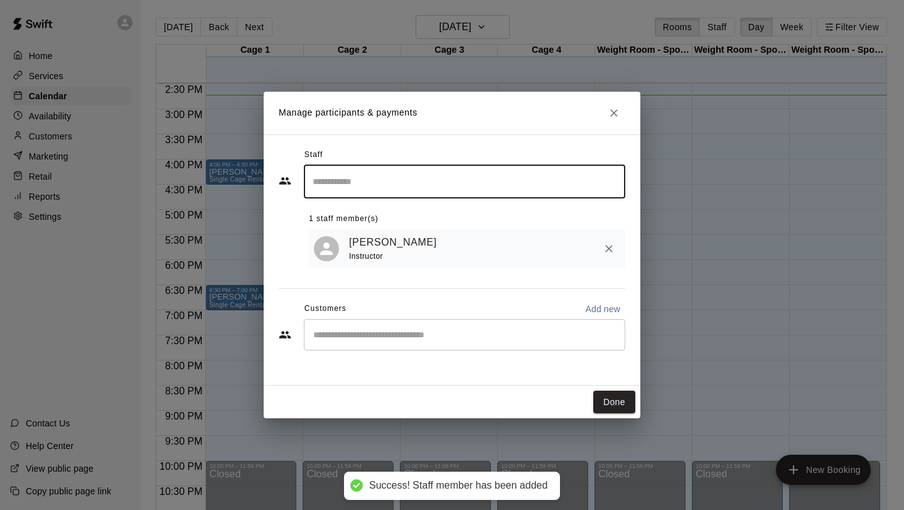
click at [372, 334] on input "Start typing to search customers..." at bounding box center [464, 334] width 310 height 13
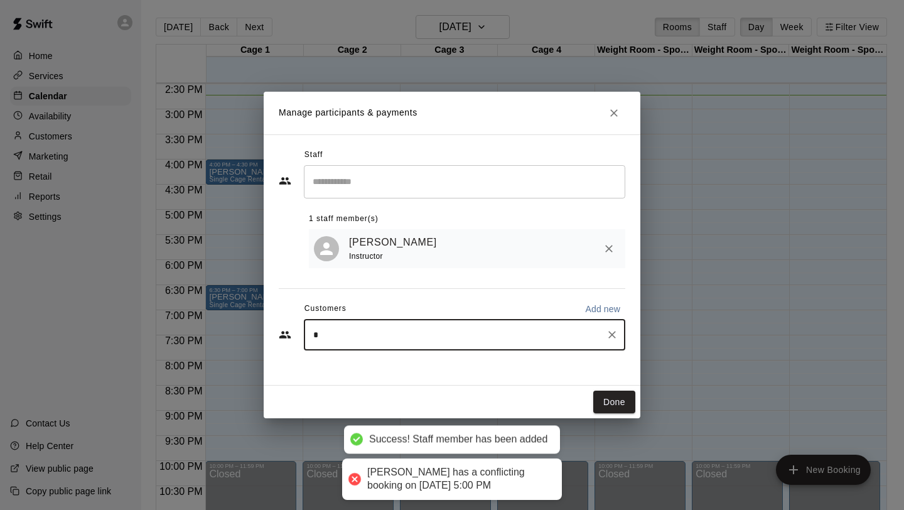
type input "**"
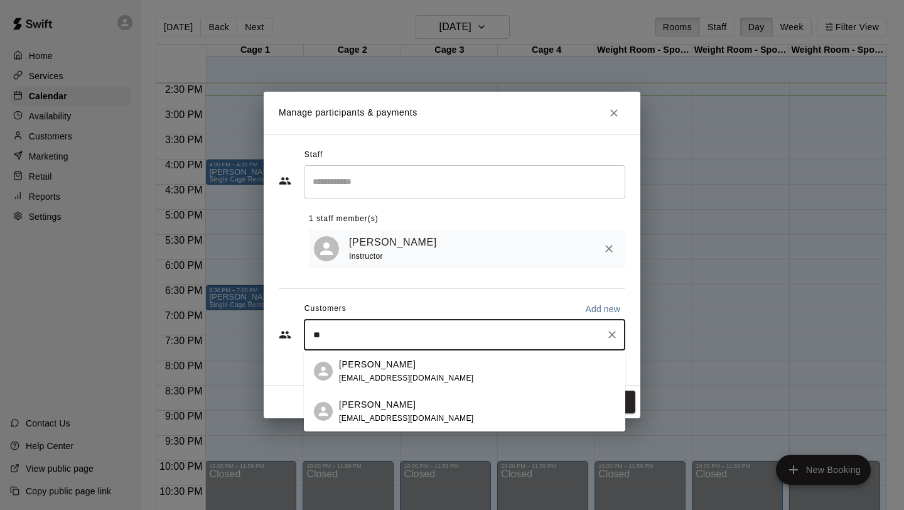
click at [355, 369] on p "[PERSON_NAME]" at bounding box center [377, 364] width 77 height 13
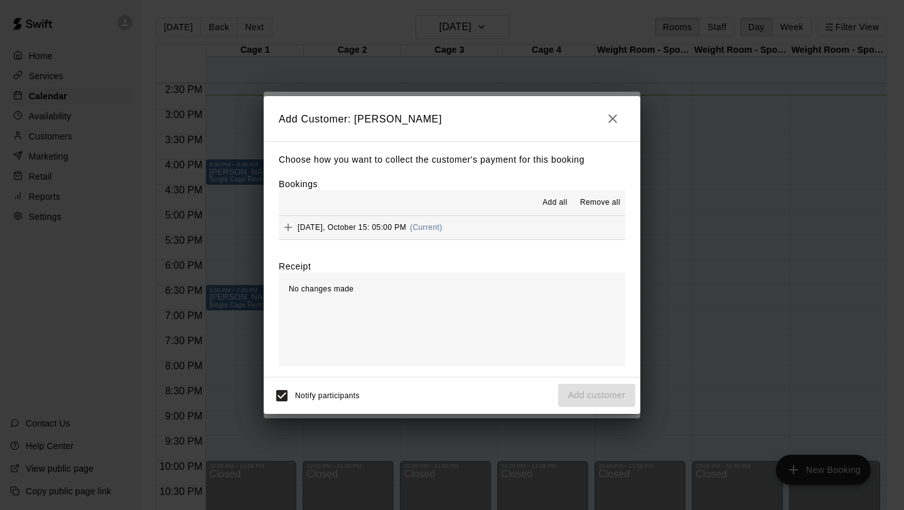
click at [443, 288] on div "No changes made" at bounding box center [452, 319] width 346 height 94
click at [553, 203] on span "Add all" at bounding box center [554, 202] width 25 height 13
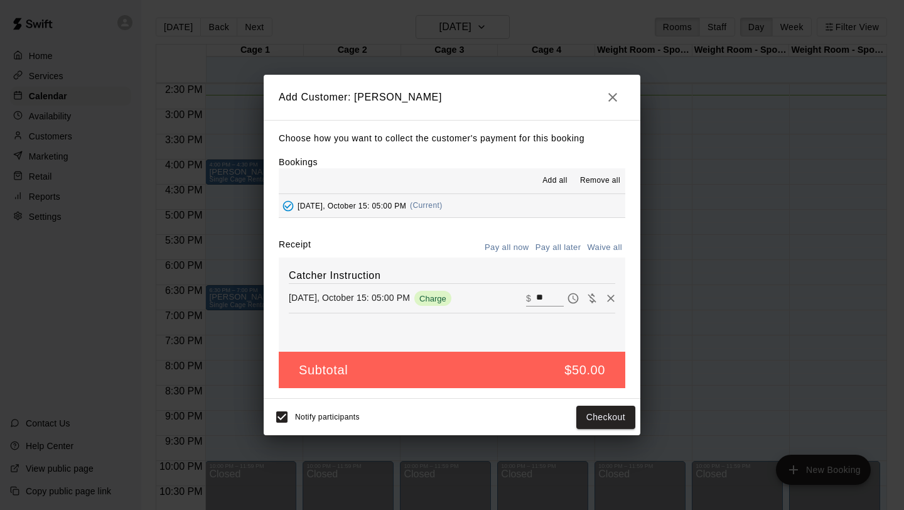
click at [545, 303] on input "**" at bounding box center [550, 298] width 28 height 16
type input "*"
click at [562, 351] on div "Subtotal $0.00" at bounding box center [452, 369] width 346 height 37
click at [586, 411] on button "Add customer" at bounding box center [596, 416] width 77 height 23
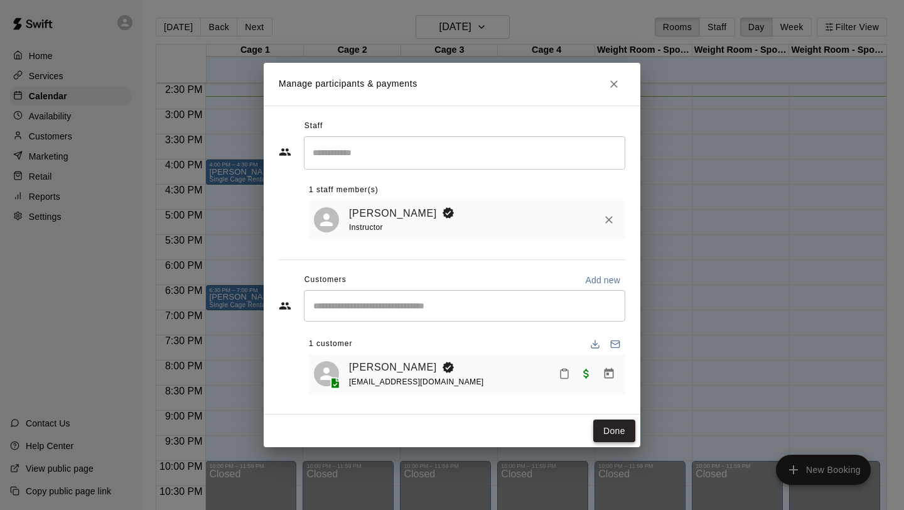
click at [611, 428] on button "Done" at bounding box center [614, 430] width 42 height 23
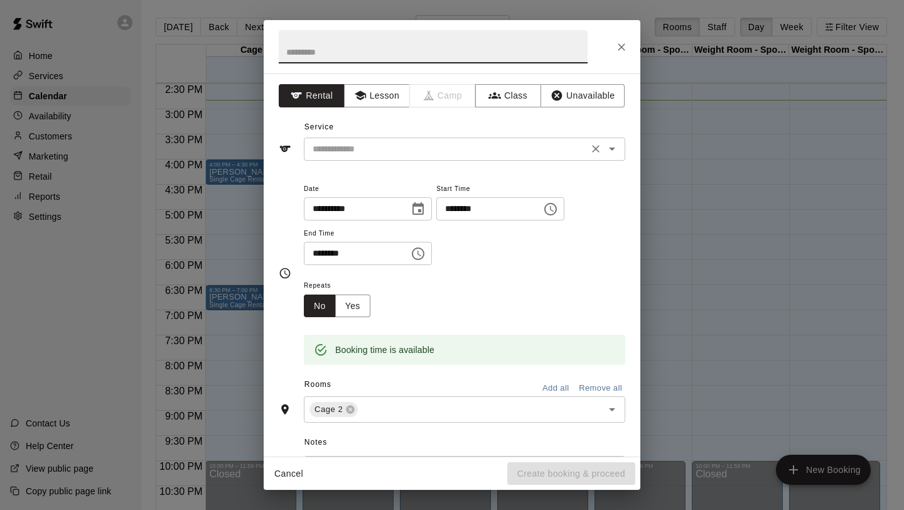
click at [436, 151] on input "text" at bounding box center [446, 149] width 277 height 16
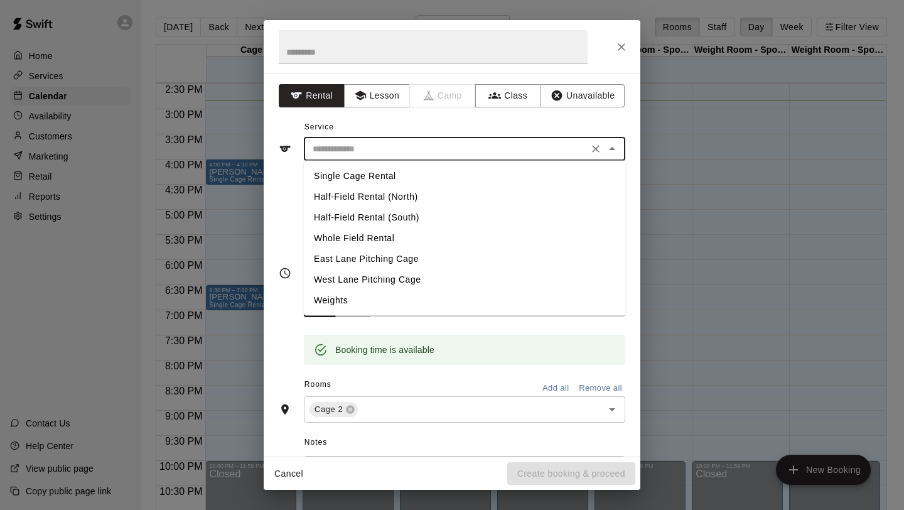
click at [412, 175] on li "Single Cage Rental" at bounding box center [464, 176] width 321 height 21
type input "**********"
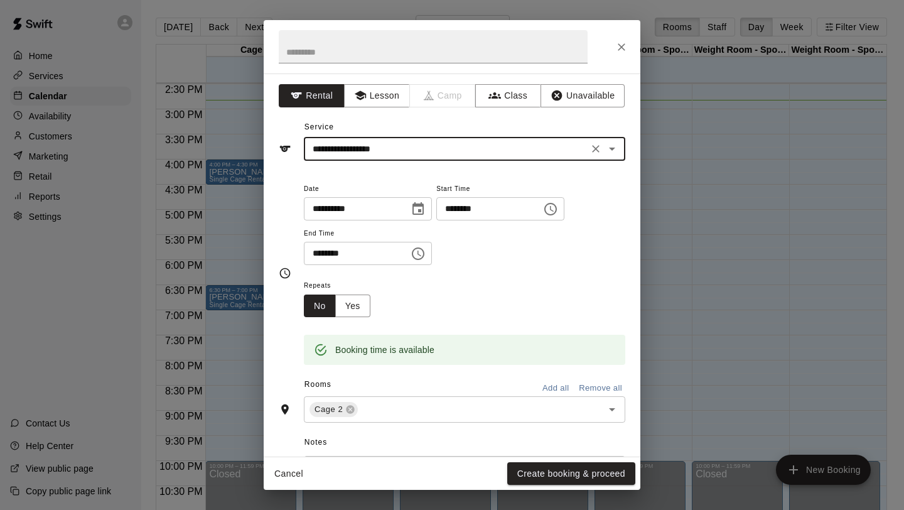
click at [423, 253] on icon "Choose time, selected time is 5:30 PM" at bounding box center [417, 253] width 15 height 15
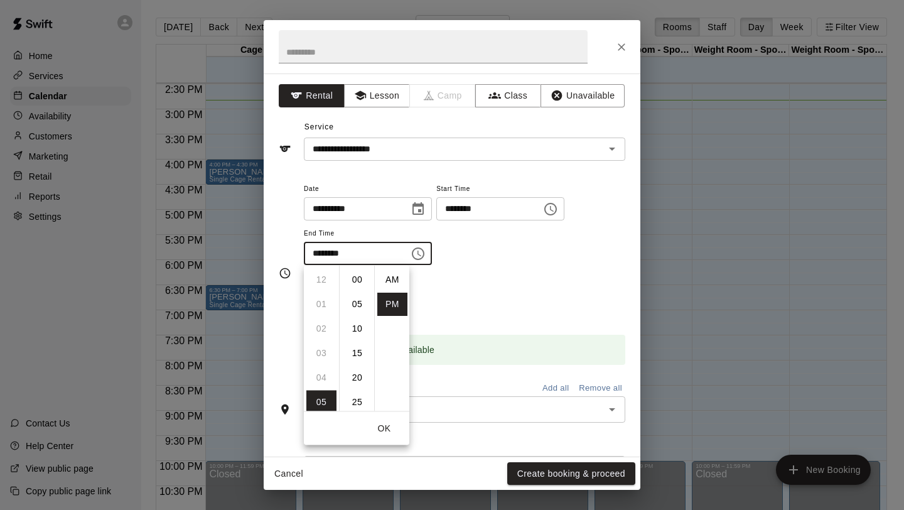
scroll to position [23, 0]
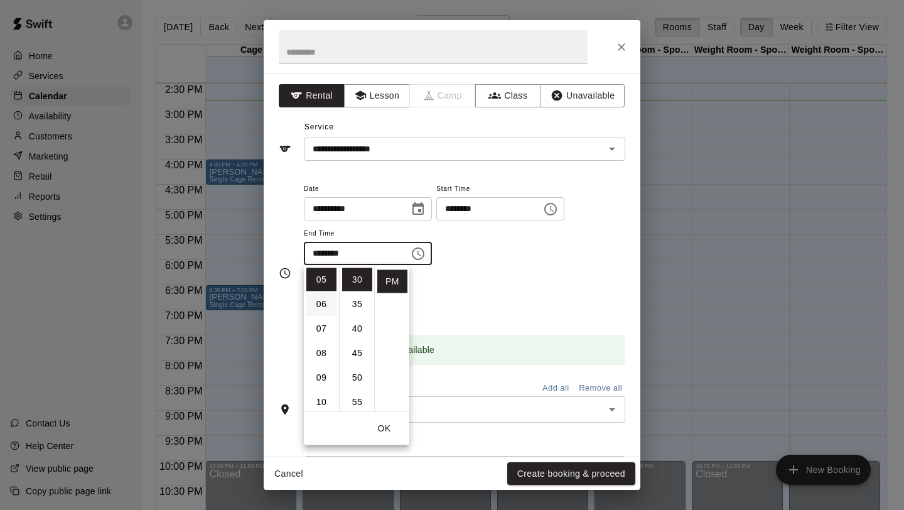
click at [320, 294] on li "06" at bounding box center [321, 303] width 30 height 23
click at [359, 277] on li "00" at bounding box center [357, 279] width 30 height 23
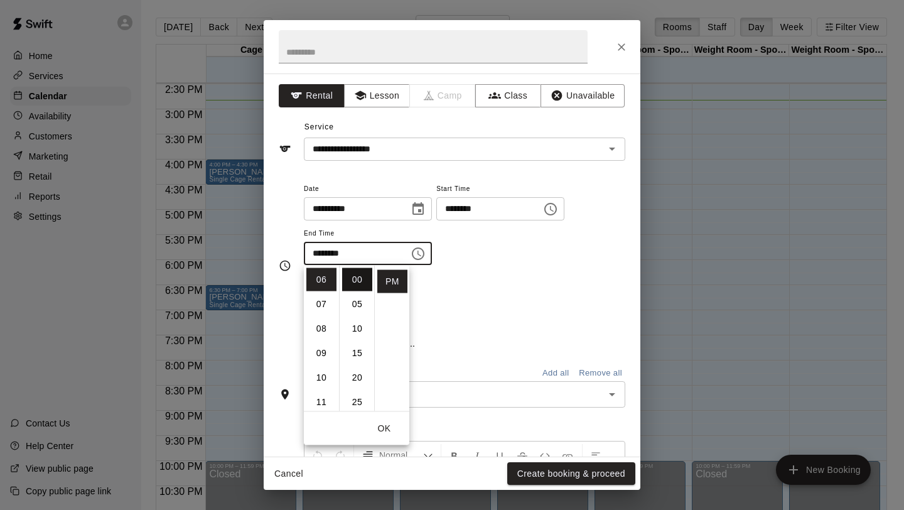
type input "********"
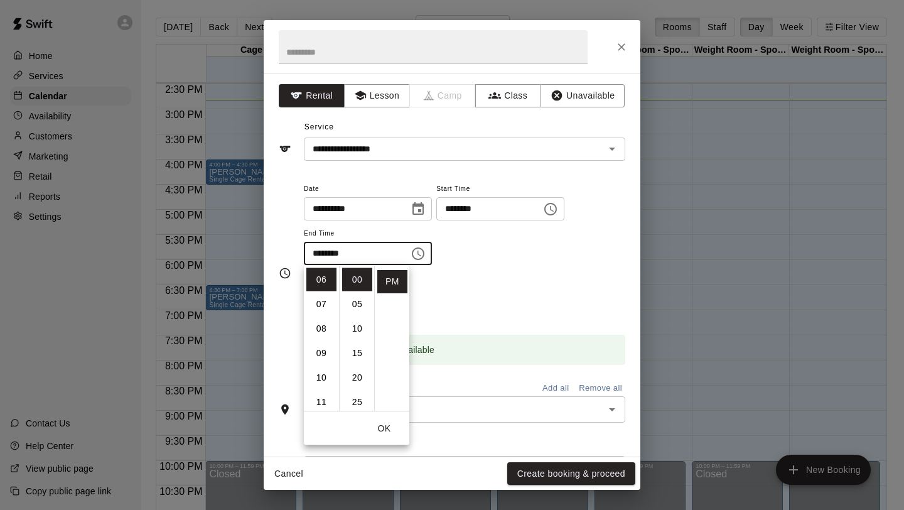
click at [487, 275] on div "**********" at bounding box center [464, 229] width 321 height 97
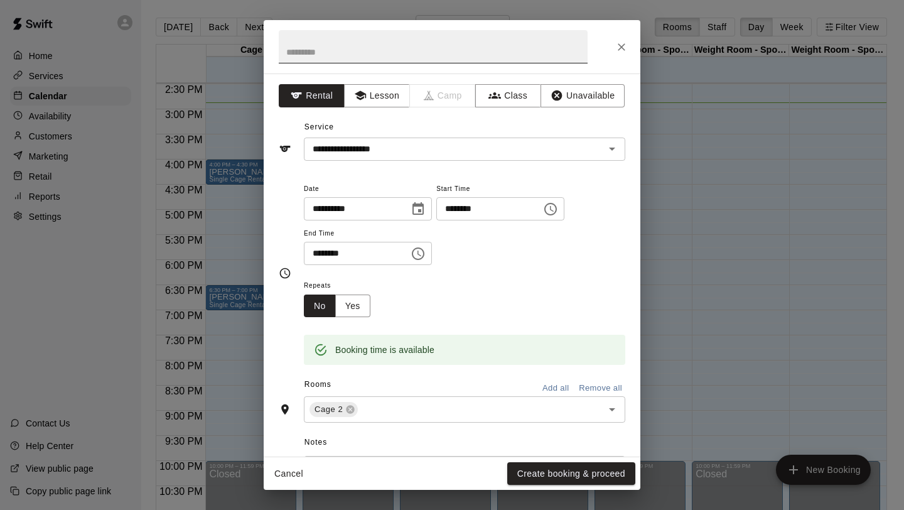
click at [350, 53] on input "text" at bounding box center [433, 46] width 309 height 33
type input "**********"
click at [528, 210] on input "********" at bounding box center [484, 208] width 97 height 23
click at [554, 210] on icon "Choose time, selected time is 5:00 PM" at bounding box center [552, 209] width 4 height 6
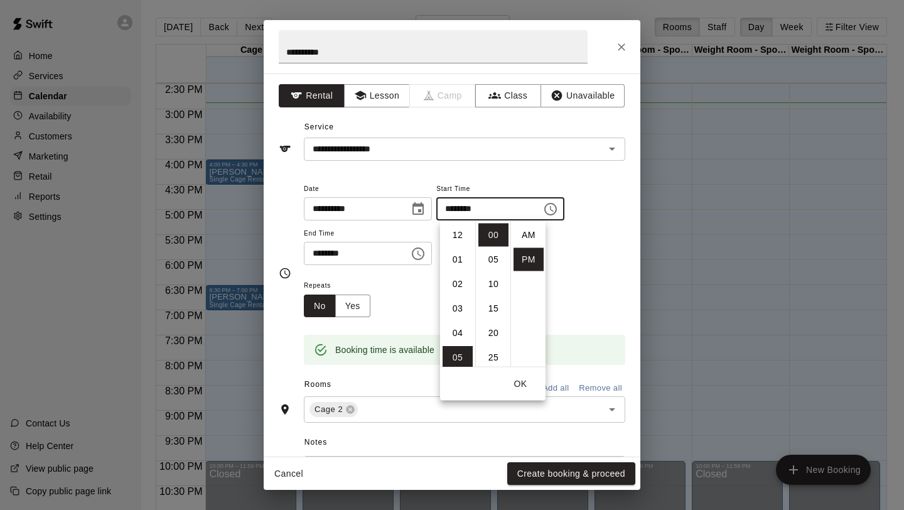
scroll to position [23, 0]
click at [461, 287] on li "07" at bounding box center [457, 283] width 30 height 23
type input "********"
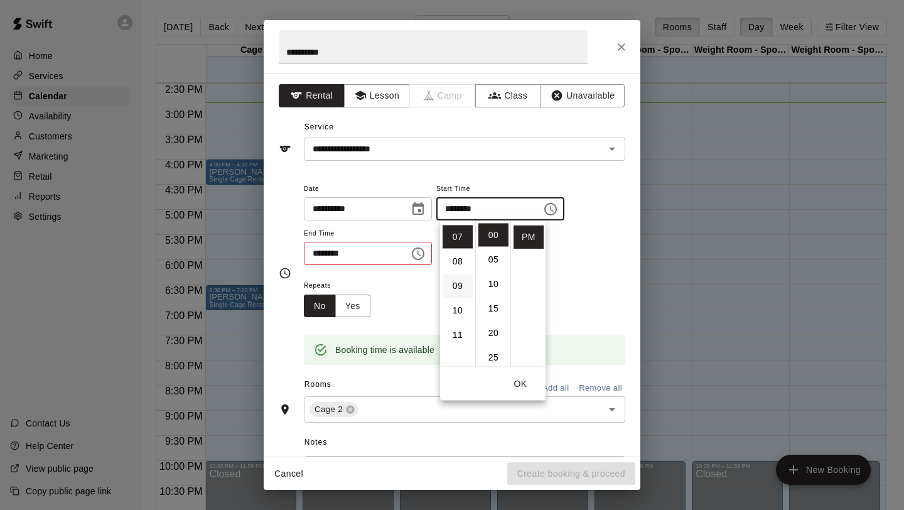
scroll to position [171, 0]
click at [419, 253] on icon "Choose time, selected time is 6:00 PM" at bounding box center [417, 253] width 15 height 15
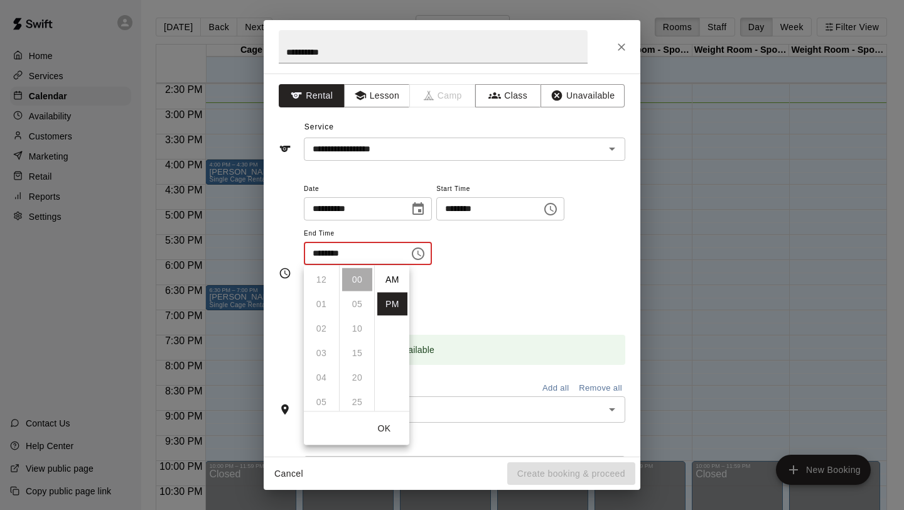
scroll to position [23, 0]
click at [318, 326] on li "08" at bounding box center [321, 328] width 30 height 23
type input "********"
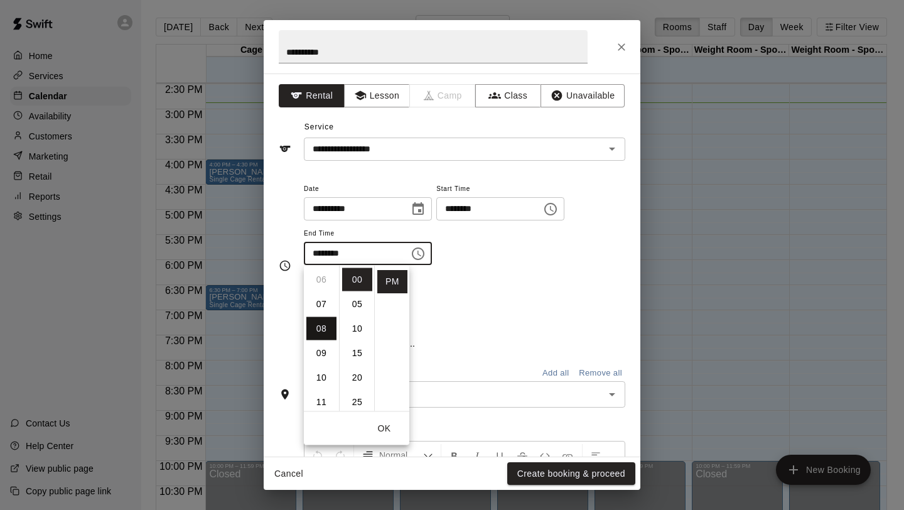
scroll to position [196, 0]
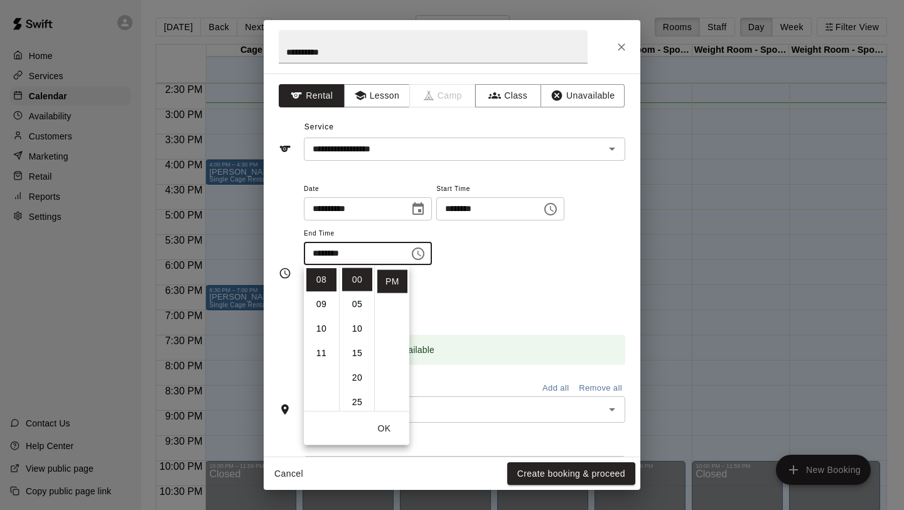
click at [453, 282] on div "Repeats No Yes" at bounding box center [464, 297] width 321 height 40
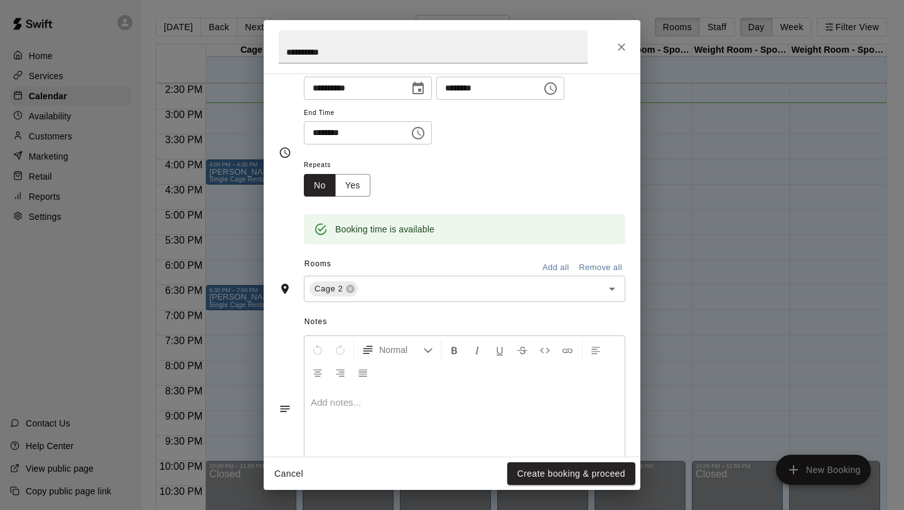
scroll to position [120, 0]
click at [351, 289] on icon at bounding box center [350, 290] width 8 height 8
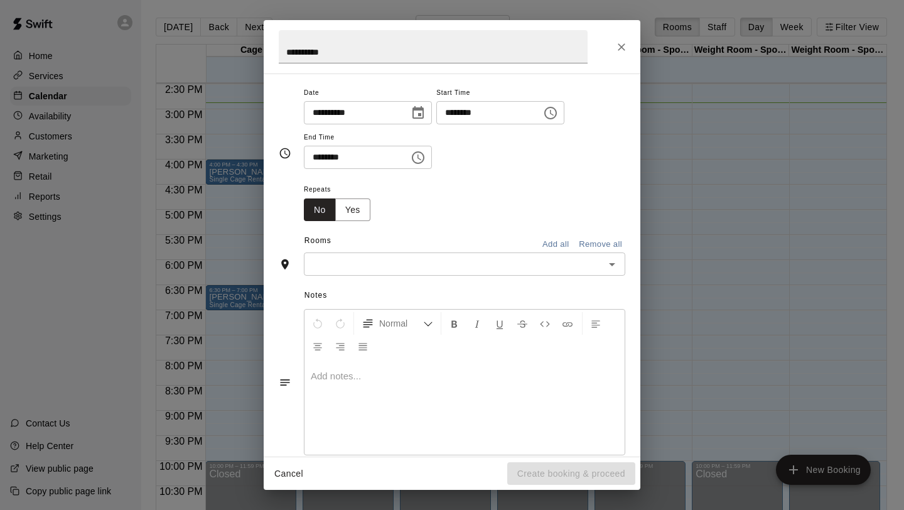
click at [375, 262] on input "text" at bounding box center [454, 264] width 293 height 16
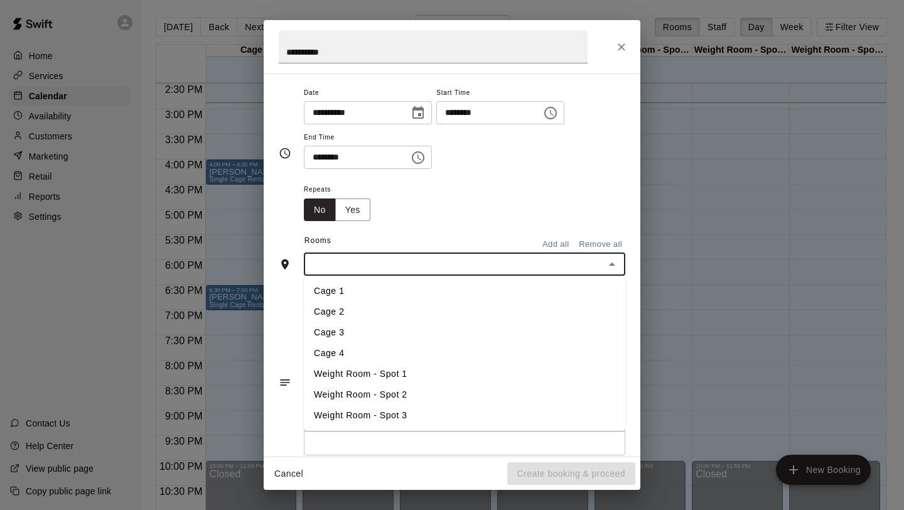
click at [360, 308] on li "Cage 2" at bounding box center [464, 311] width 321 height 21
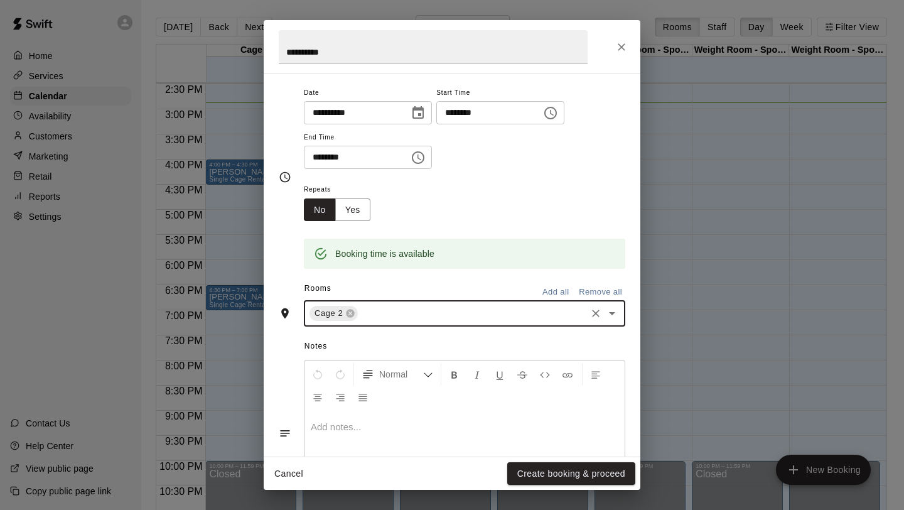
click at [391, 422] on p at bounding box center [465, 426] width 308 height 13
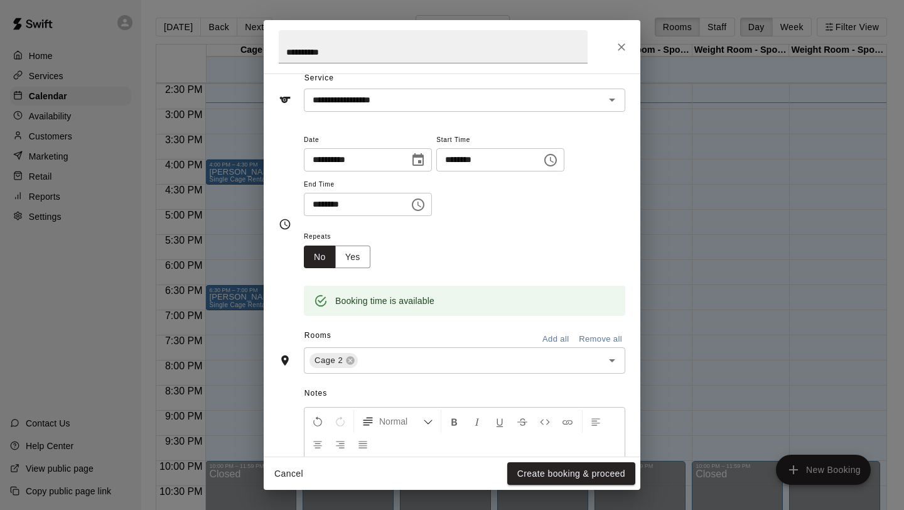
scroll to position [0, 0]
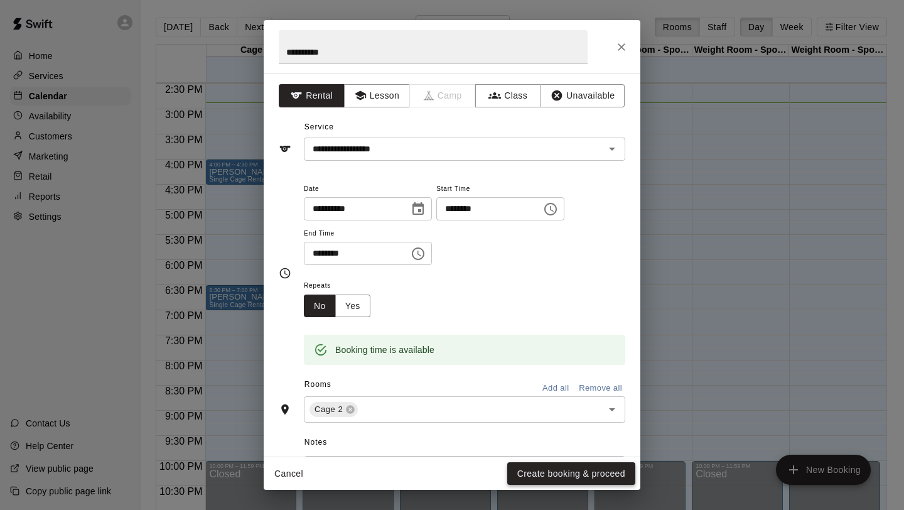
click at [570, 473] on button "Create booking & proceed" at bounding box center [571, 473] width 128 height 23
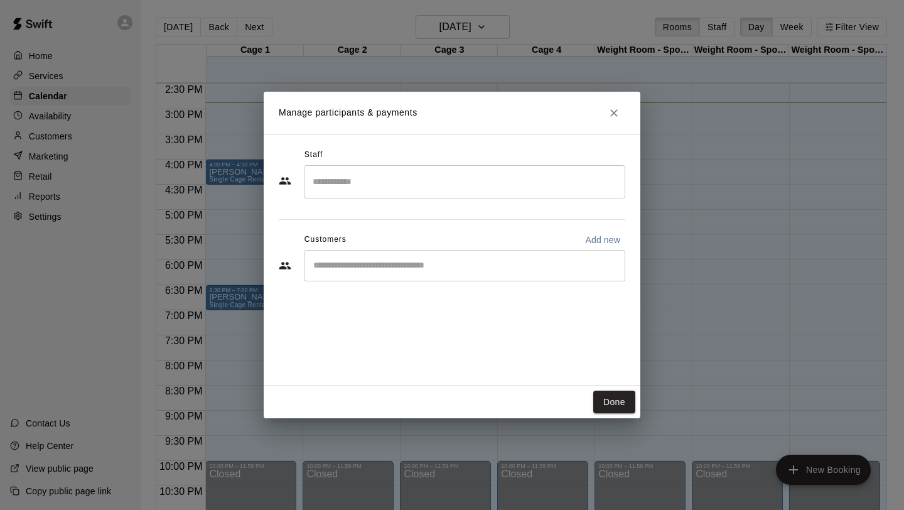
click at [395, 179] on input "Search staff" at bounding box center [464, 182] width 310 height 22
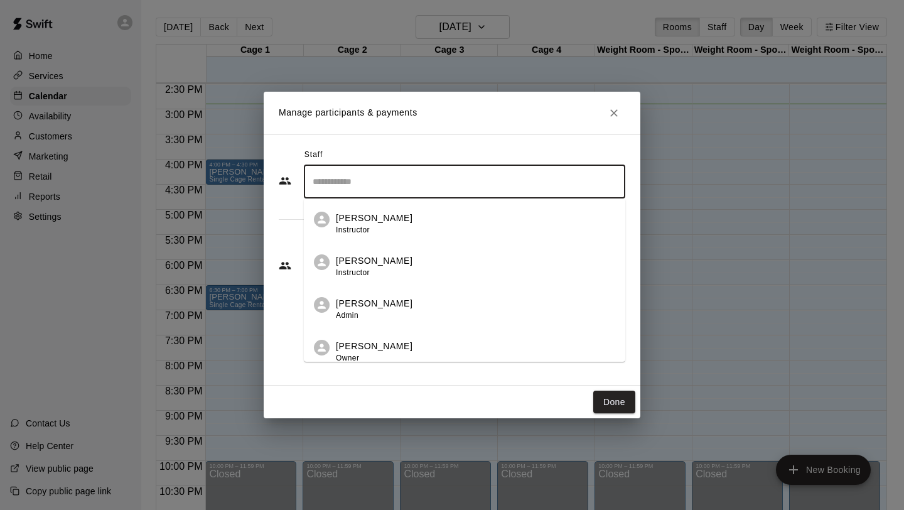
click at [398, 152] on div "Staff" at bounding box center [452, 155] width 346 height 20
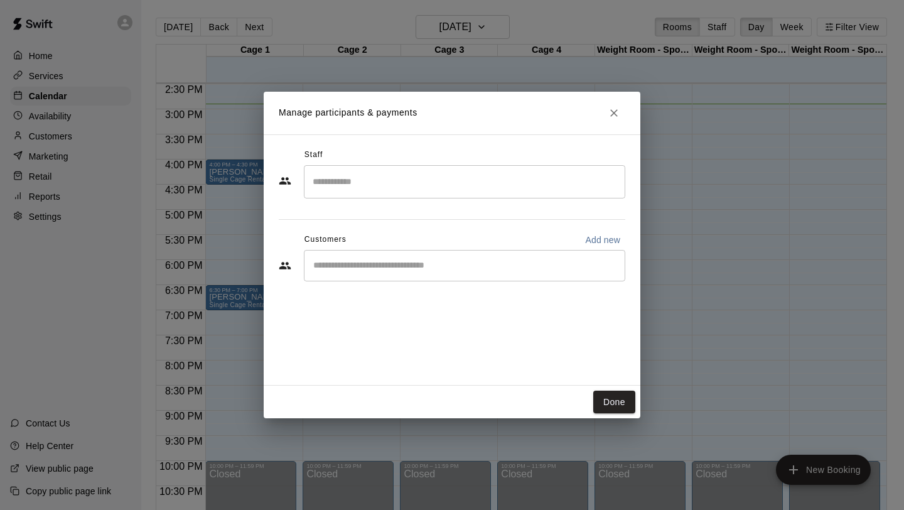
click at [471, 265] on input "Start typing to search customers..." at bounding box center [464, 265] width 310 height 13
click at [522, 345] on div "Staff ​ Customers Add new ​" at bounding box center [452, 259] width 377 height 251
click at [527, 265] on input "Start typing to search customers..." at bounding box center [464, 265] width 310 height 13
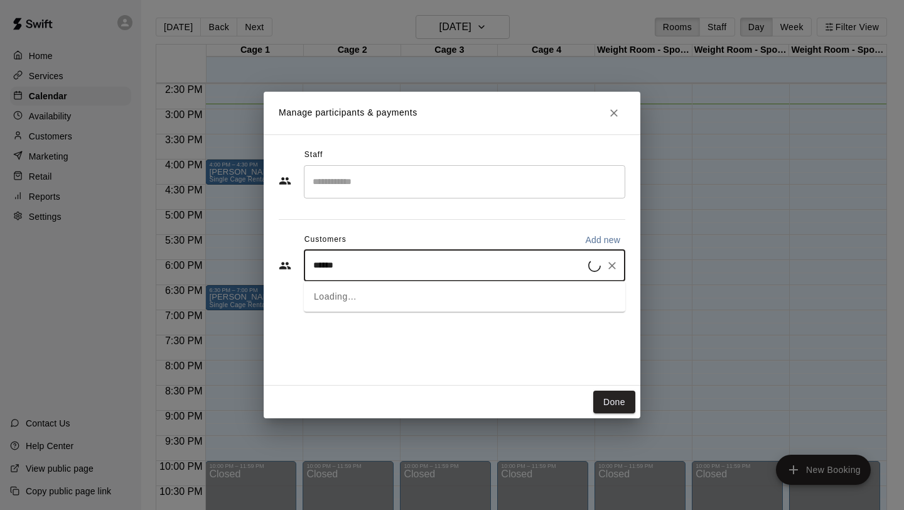
type input "*******"
click at [444, 304] on div "[PERSON_NAME] [EMAIL_ADDRESS][DOMAIN_NAME]" at bounding box center [477, 300] width 276 height 27
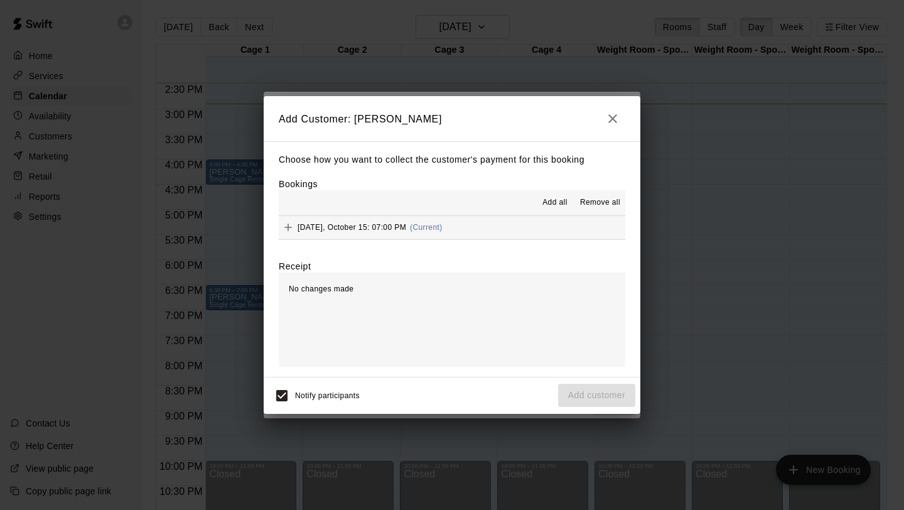
click at [525, 393] on div "Notify participants Add customer" at bounding box center [452, 395] width 366 height 26
click at [348, 228] on span "[DATE], October 15: 07:00 PM" at bounding box center [351, 227] width 109 height 9
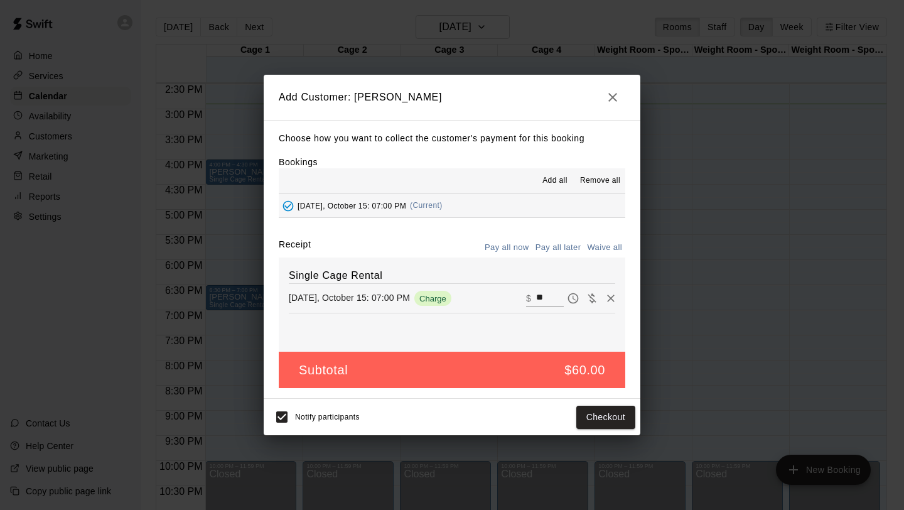
click at [606, 246] on button "Waive all" at bounding box center [604, 247] width 41 height 19
type input "*"
click at [594, 418] on button "Add customer" at bounding box center [596, 416] width 77 height 23
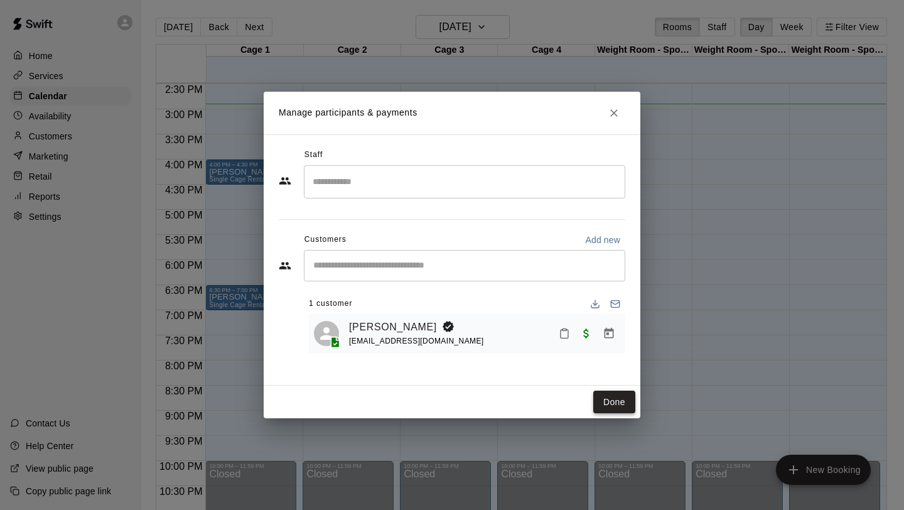
click at [611, 397] on button "Done" at bounding box center [614, 401] width 42 height 23
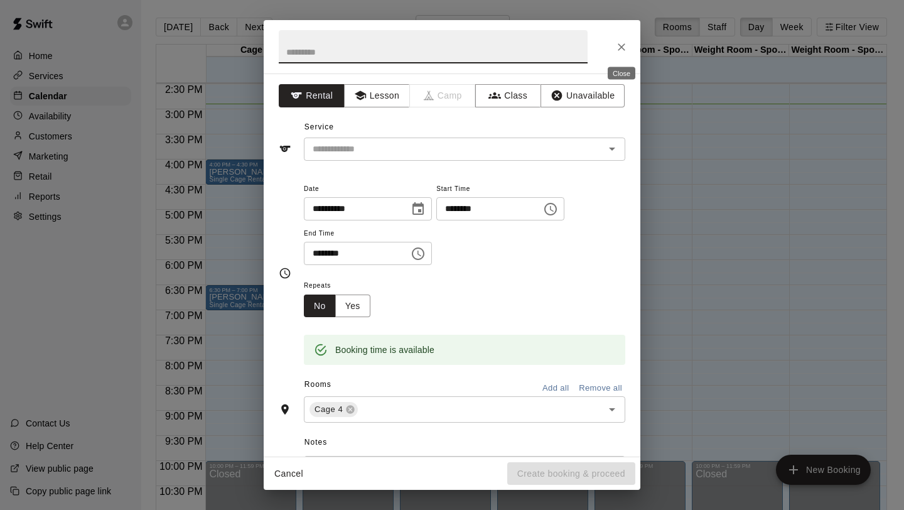
click at [623, 51] on icon "Close" at bounding box center [621, 47] width 13 height 13
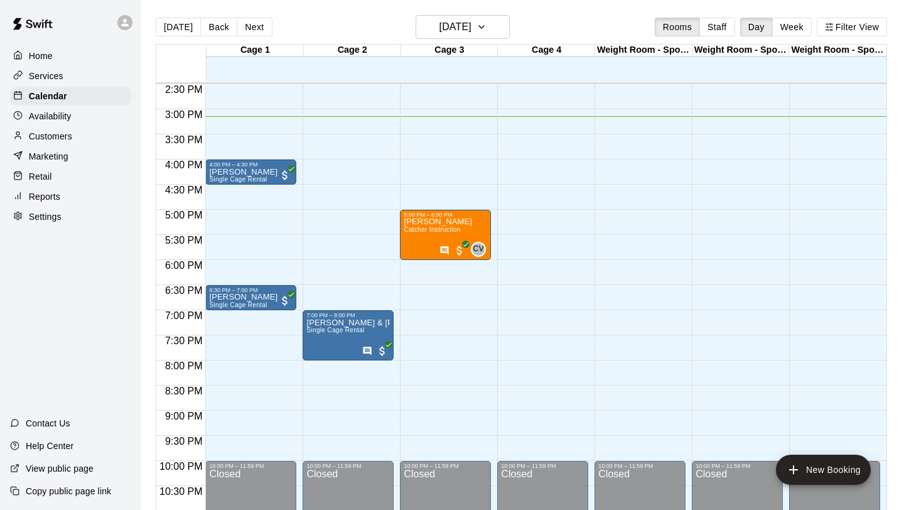
click at [81, 131] on div "Customers" at bounding box center [70, 136] width 121 height 19
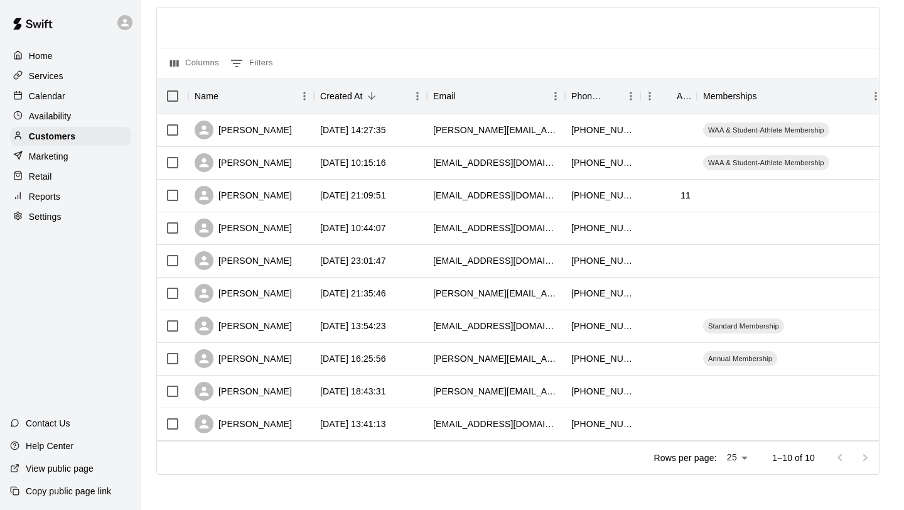
scroll to position [84, 0]
